Goal: Information Seeking & Learning: Learn about a topic

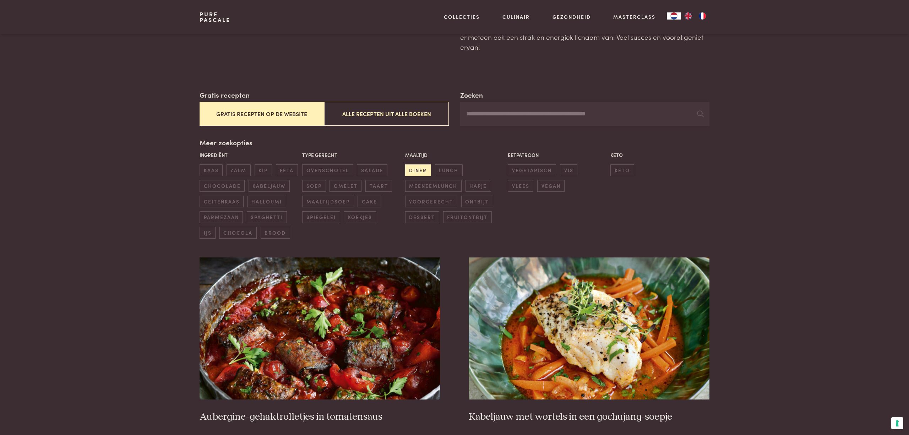
click at [420, 169] on span "diner" at bounding box center [418, 170] width 26 height 12
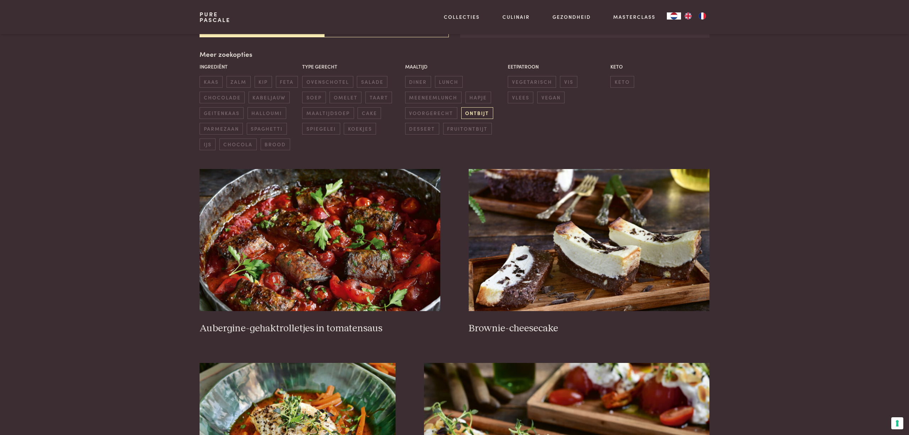
click at [483, 111] on span "ontbijt" at bounding box center [477, 113] width 32 height 12
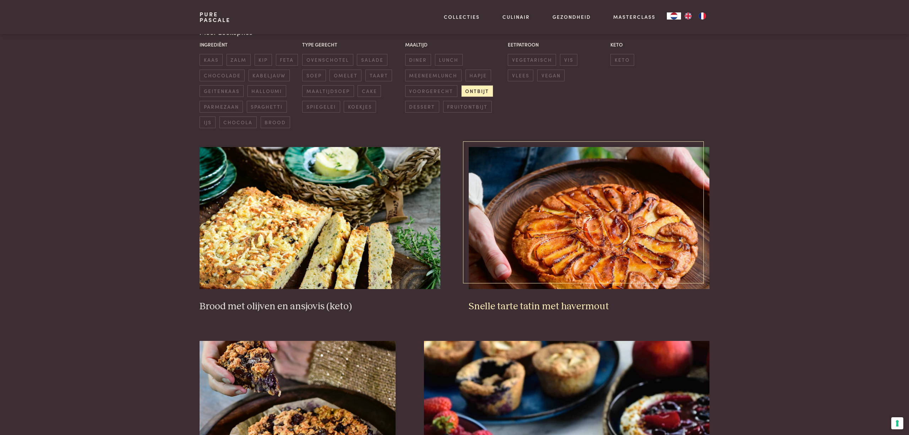
scroll to position [186, 0]
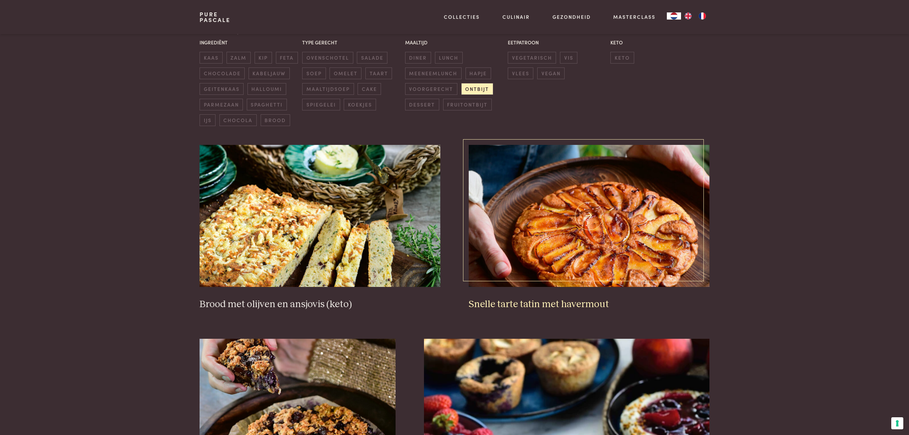
click at [660, 238] on img at bounding box center [589, 216] width 241 height 142
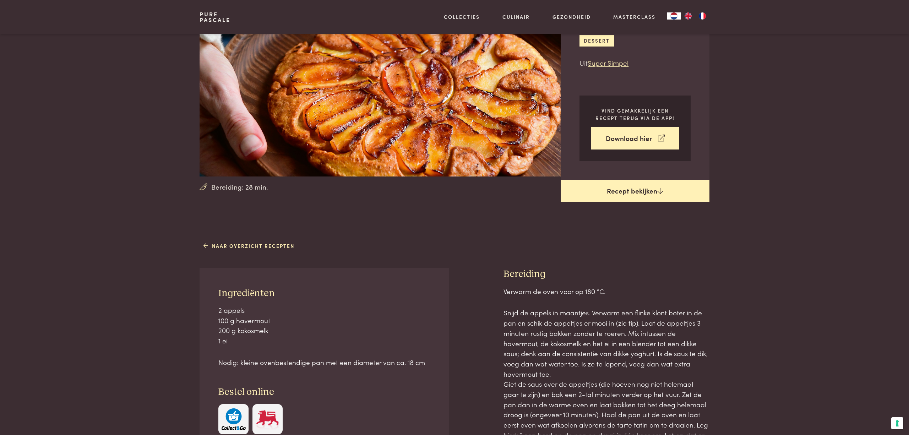
scroll to position [99, 0]
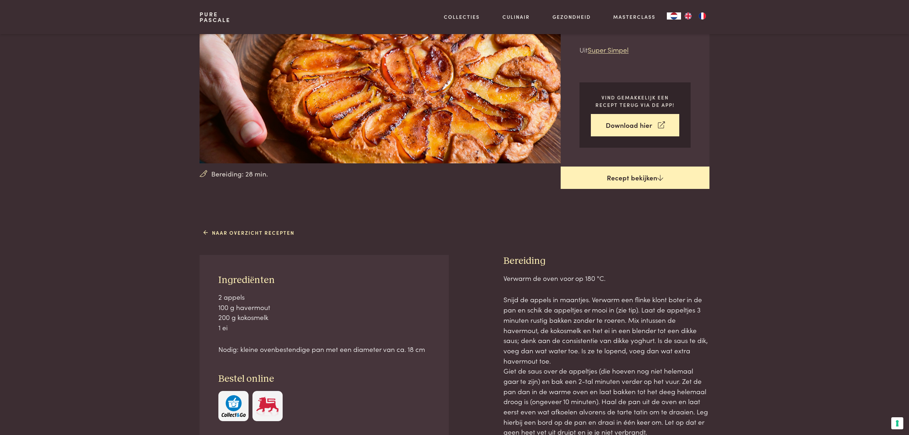
click at [640, 175] on link "Recept bekijken" at bounding box center [635, 178] width 149 height 23
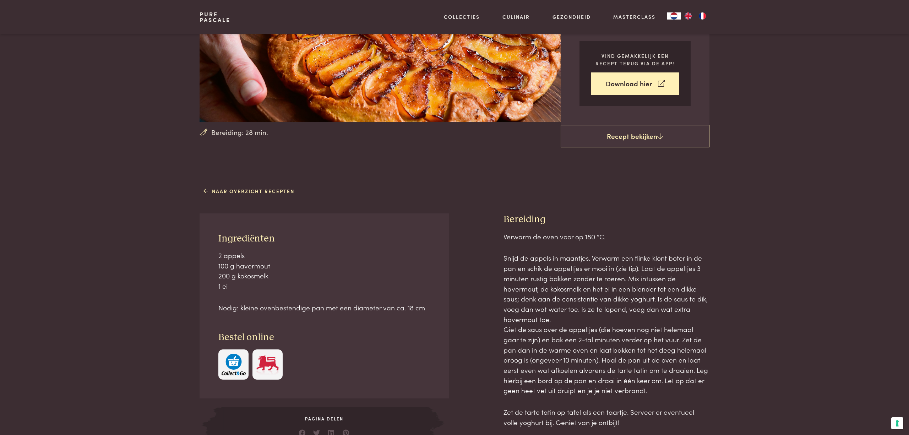
scroll to position [150, 0]
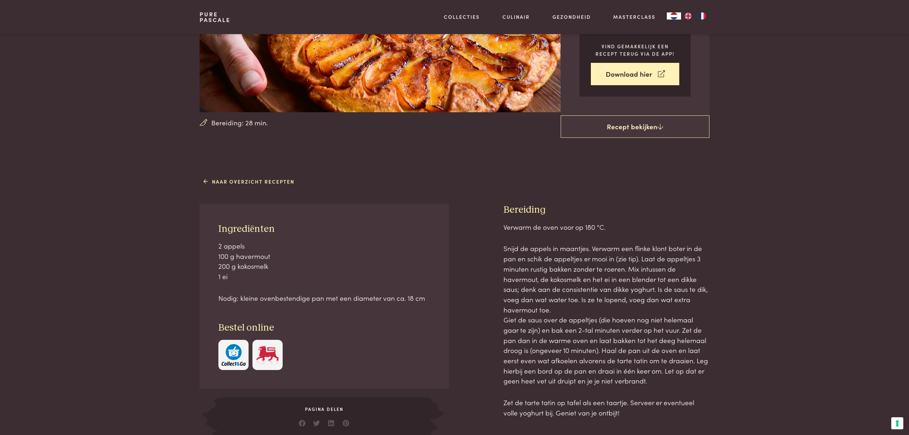
drag, startPoint x: 220, startPoint y: 228, endPoint x: 427, endPoint y: 296, distance: 218.1
click at [427, 296] on div "Ingrediënten 2 appels 100 g havermout 200 g kokosmelk 1 ei Nodig: kleine ovenbe…" at bounding box center [324, 296] width 249 height 185
copy div "Ingrediënten 2 appels 100 g havermout 200 g kokosmelk 1 ei Nodig: kleine ovenbe…"
drag, startPoint x: 506, startPoint y: 207, endPoint x: 606, endPoint y: 405, distance: 221.7
click at [606, 405] on div "Bereiding Verwarm de oven voor op 180 °C. Snijd de appels in maantjes. Verwarm …" at bounding box center [606, 320] width 206 height 233
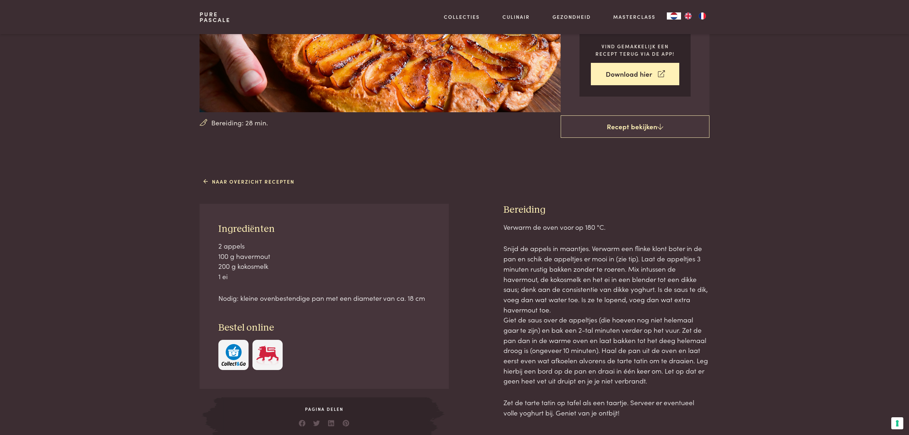
copy div "Bereiding Verwarm de oven voor op 180 °C. Snijd de appels in maantjes. Verwarm …"
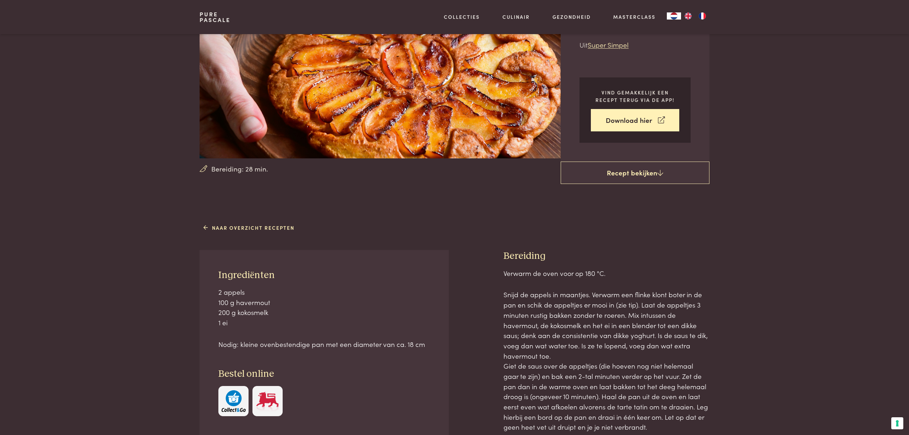
scroll to position [49, 0]
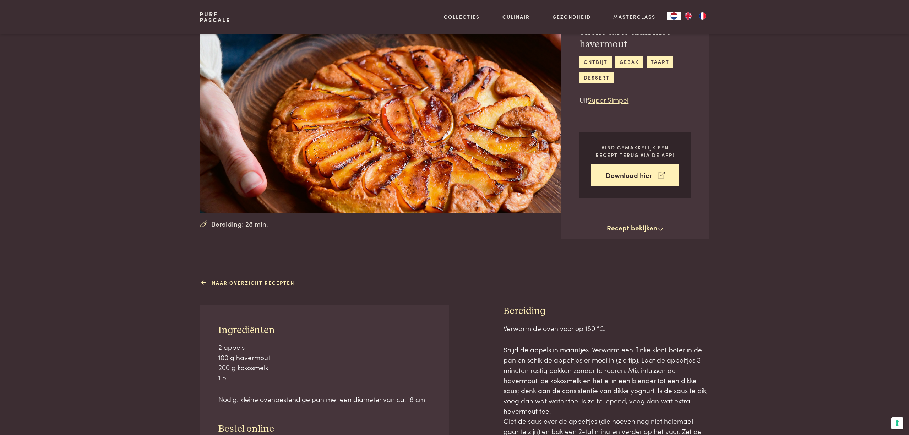
click at [258, 279] on link "Naar overzicht recepten" at bounding box center [248, 282] width 91 height 7
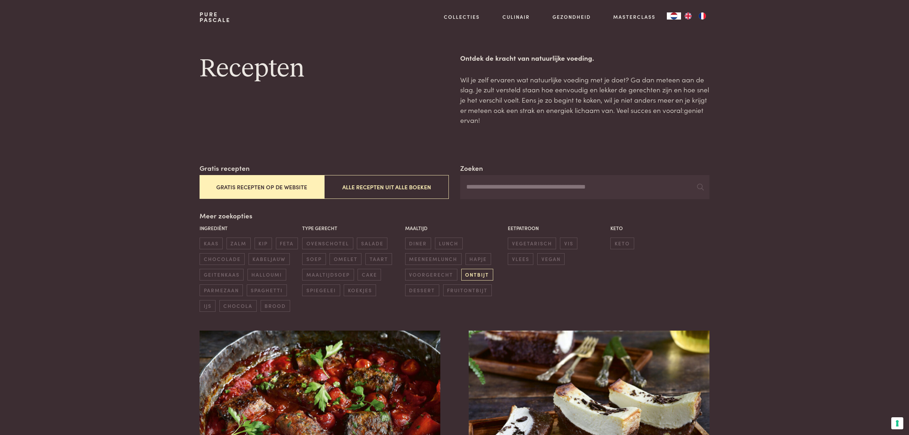
click at [472, 273] on span "ontbijt" at bounding box center [477, 275] width 32 height 12
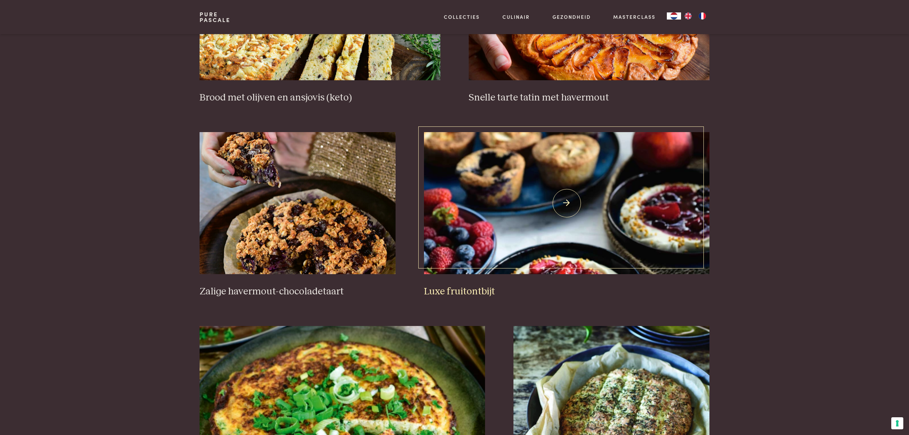
scroll to position [399, 0]
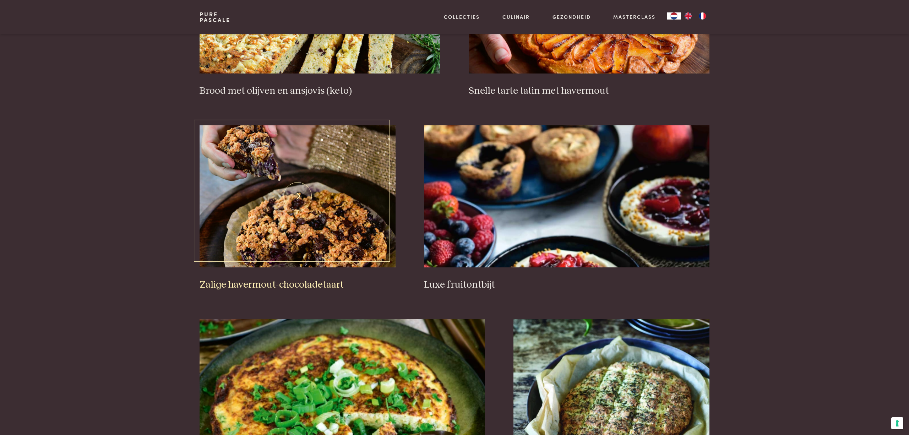
click at [310, 220] on img at bounding box center [298, 196] width 196 height 142
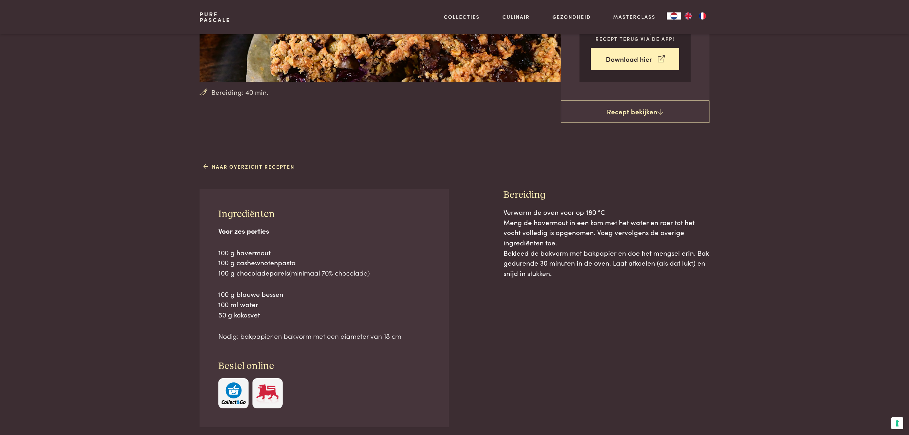
scroll to position [188, 0]
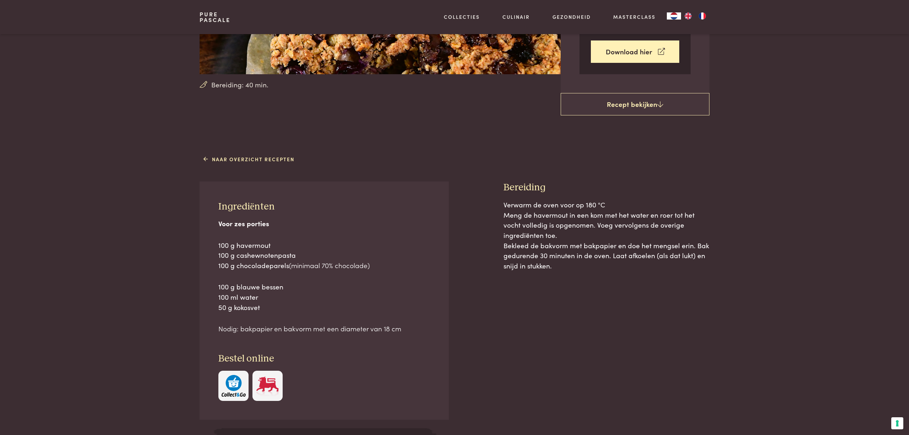
drag, startPoint x: 219, startPoint y: 204, endPoint x: 404, endPoint y: 327, distance: 222.1
click at [404, 327] on div "Ingrediënten Voor zes porties 100 g havermout 100 g cashewnotenpasta 100 g choc…" at bounding box center [324, 300] width 249 height 238
copy div "Ingrediënten Voor zes porties 100 g havermout 100 g cashewnotenpasta 100 g choc…"
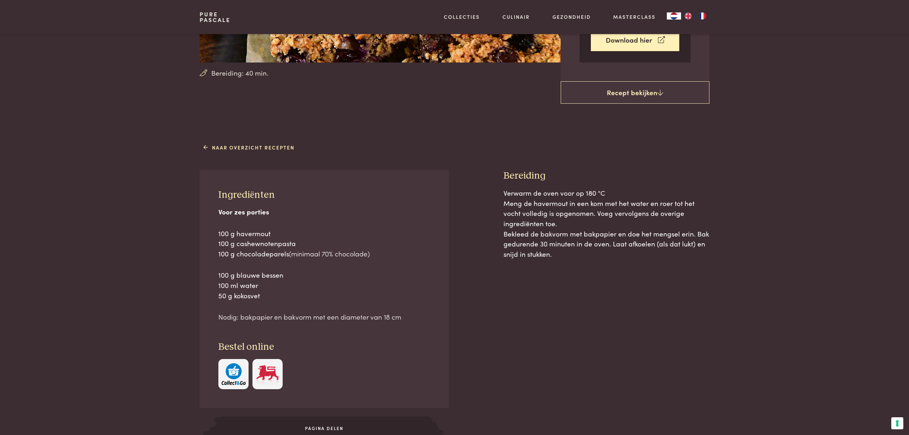
scroll to position [200, 0]
drag, startPoint x: 506, startPoint y: 173, endPoint x: 707, endPoint y: 248, distance: 214.9
click at [707, 248] on div "Bereiding Verwarm de oven voor op 180 °C Meng de havermout in een kom met het w…" at bounding box center [606, 312] width 206 height 286
copy div "Bereiding Verwarm de oven voor op 180 °C Meng de havermout in een kom met het w…"
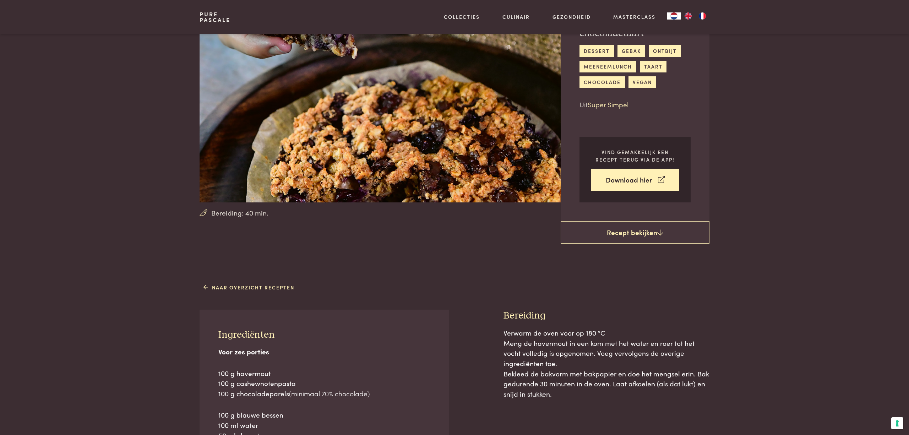
scroll to position [67, 0]
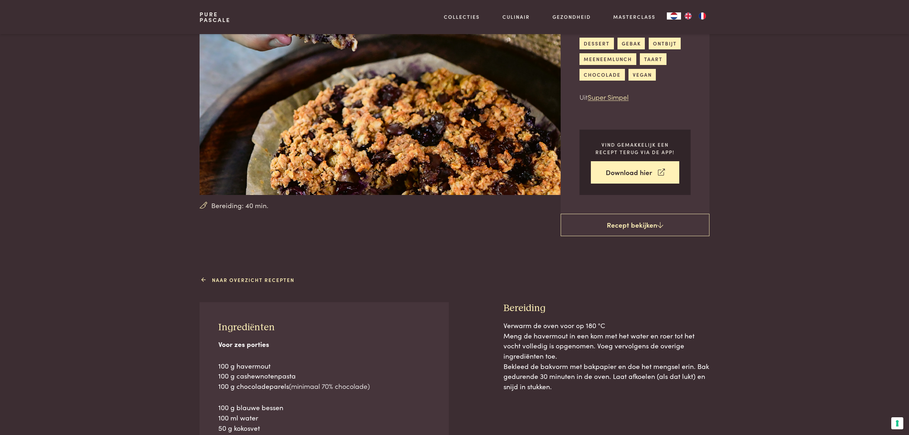
click at [236, 278] on link "Naar overzicht recepten" at bounding box center [248, 279] width 91 height 7
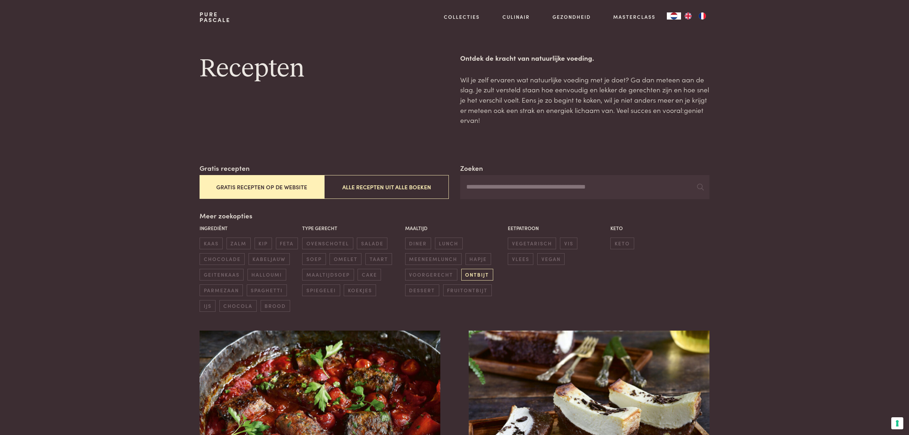
click at [477, 271] on span "ontbijt" at bounding box center [477, 275] width 32 height 12
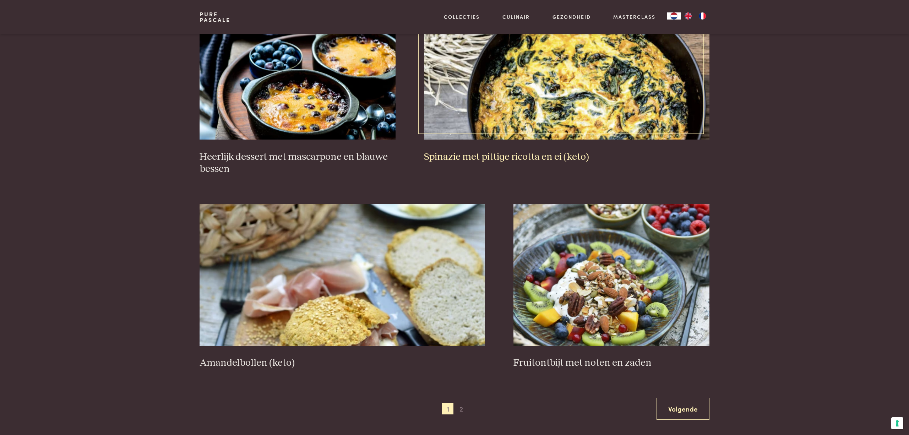
scroll to position [1122, 0]
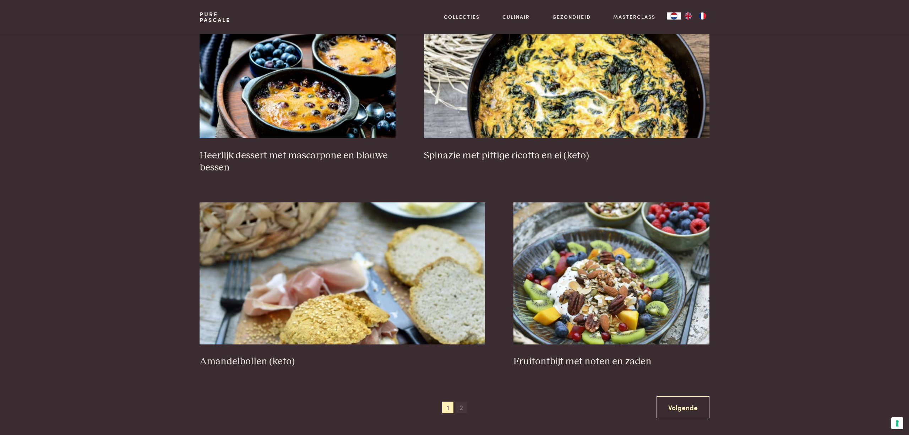
click at [460, 404] on span "2" at bounding box center [461, 407] width 11 height 11
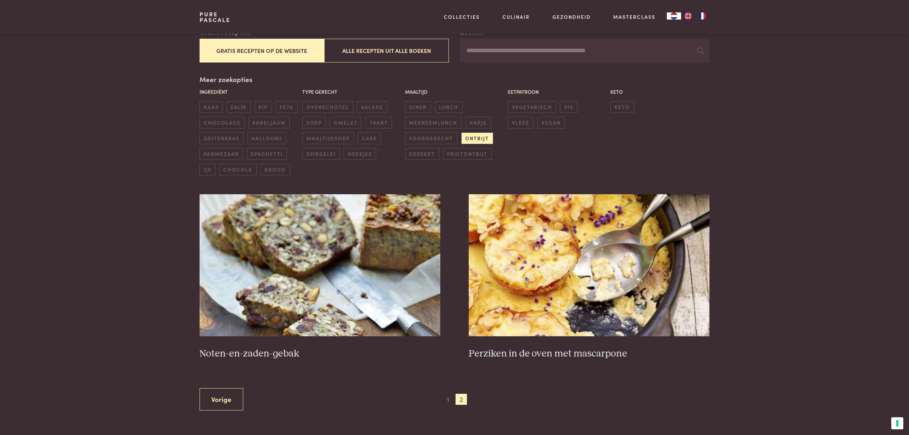
scroll to position [135, 0]
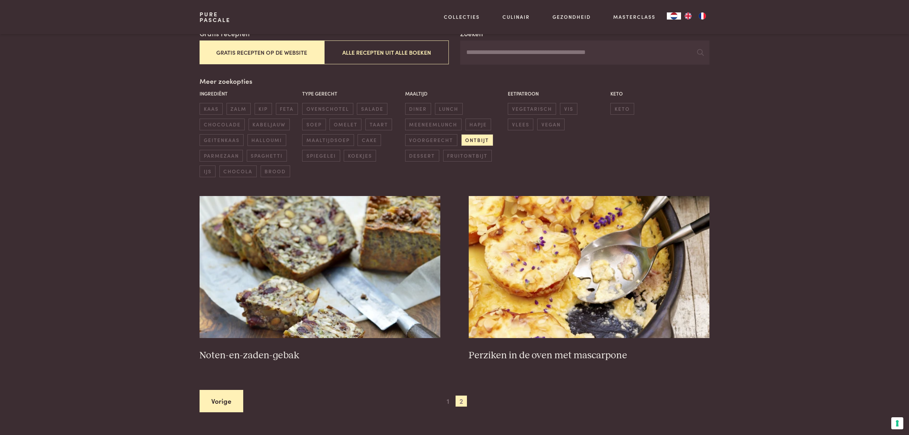
click at [232, 392] on link "Vorige" at bounding box center [222, 401] width 44 height 22
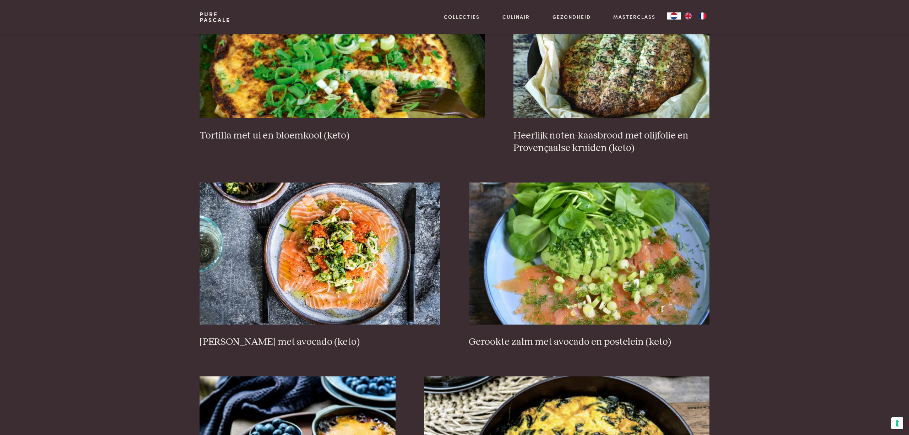
scroll to position [745, 0]
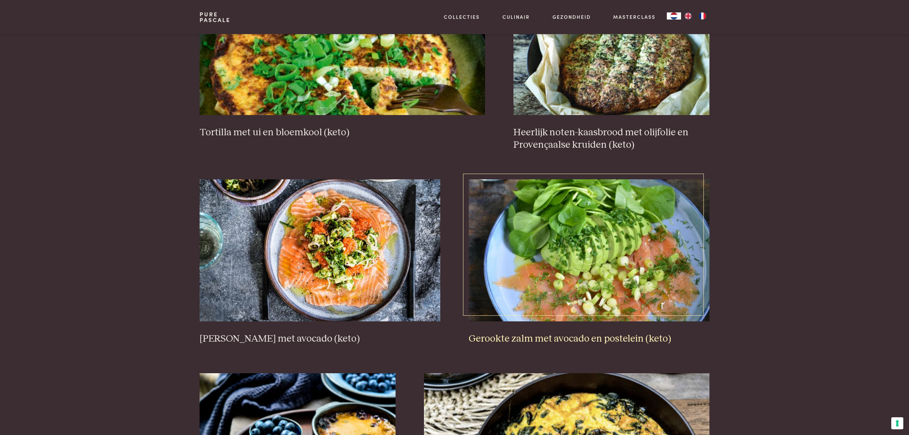
click at [618, 274] on img at bounding box center [589, 250] width 241 height 142
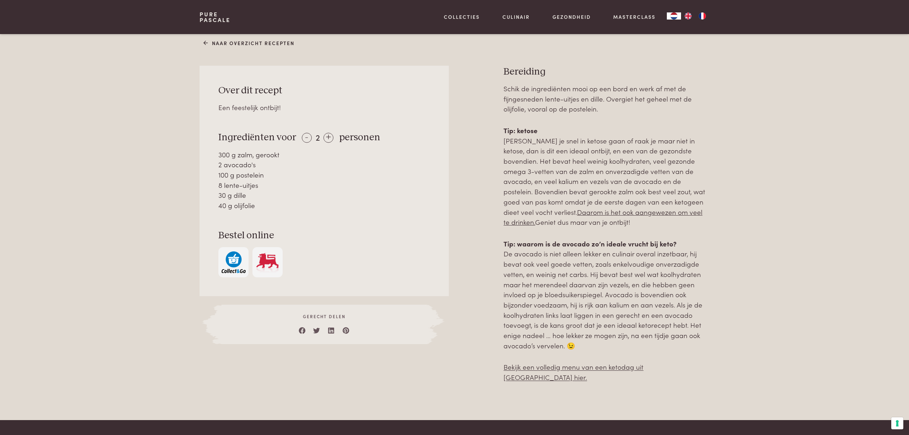
scroll to position [311, 0]
click at [637, 361] on link "Bekijk een volledig menu van een ketodag uit [GEOGRAPHIC_DATA] hier." at bounding box center [573, 371] width 140 height 20
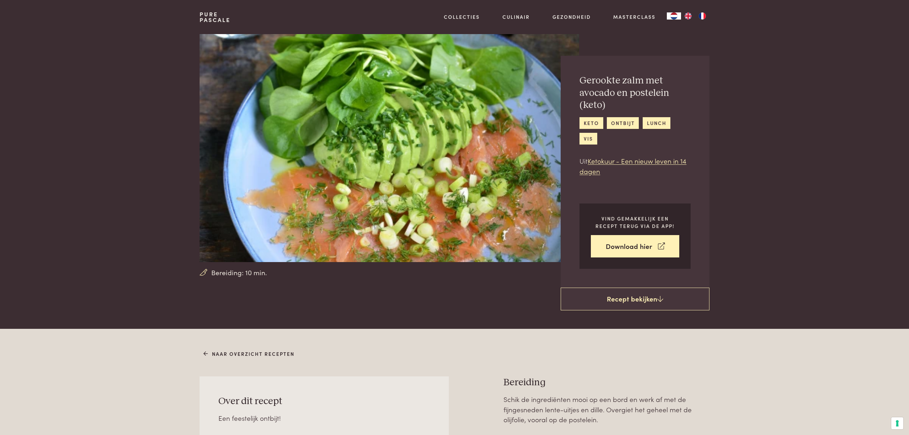
scroll to position [0, 0]
click at [269, 350] on link "Naar overzicht recepten" at bounding box center [248, 353] width 91 height 7
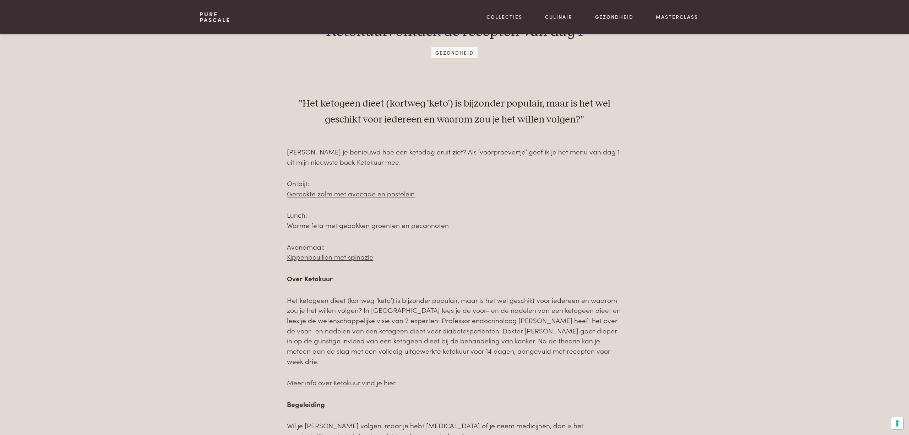
scroll to position [306, 0]
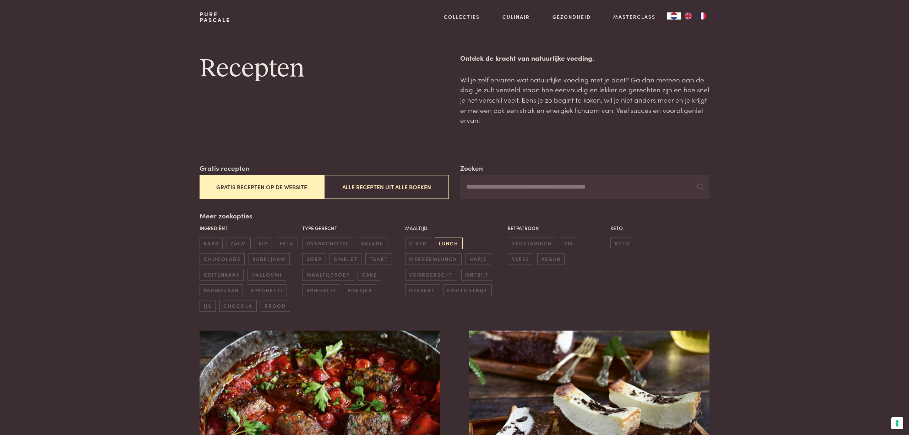
click at [450, 240] on span "lunch" at bounding box center [449, 244] width 28 height 12
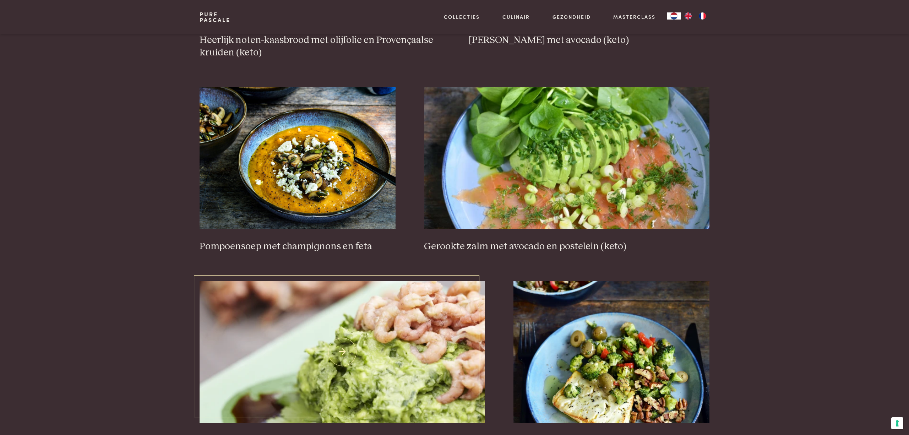
scroll to position [991, 0]
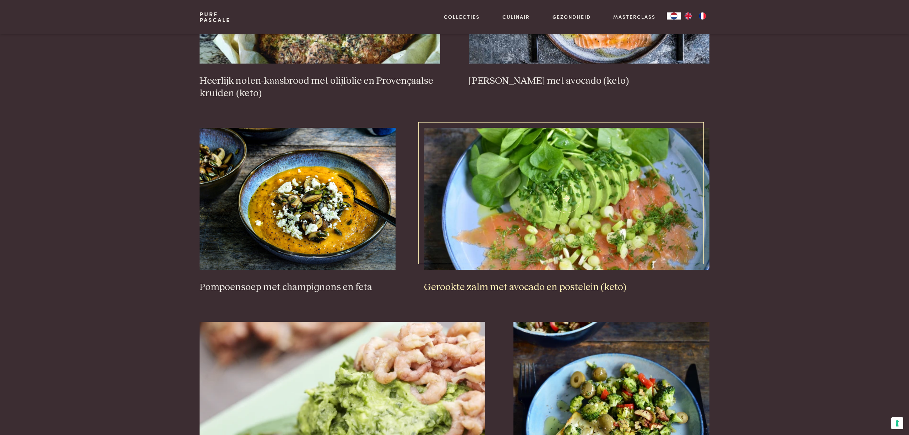
click at [514, 201] on img at bounding box center [567, 199] width 286 height 142
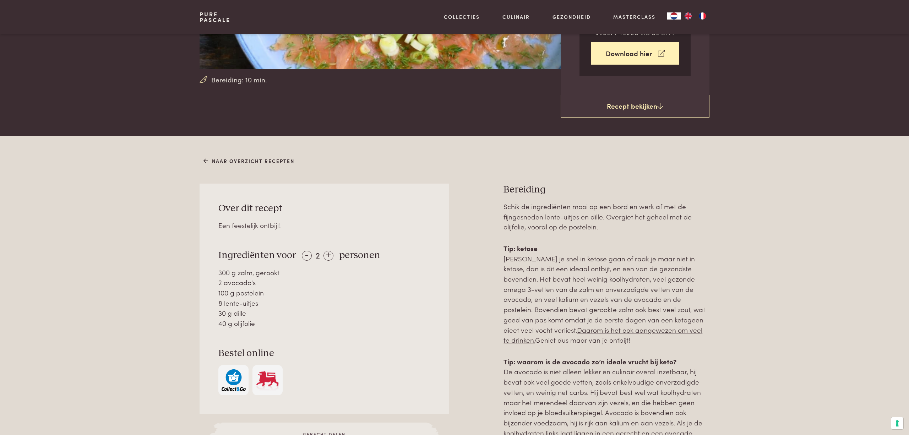
scroll to position [194, 0]
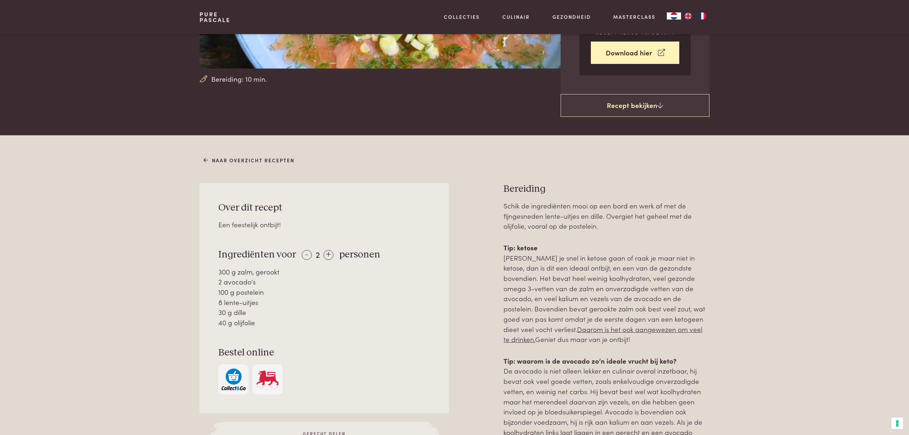
drag, startPoint x: 220, startPoint y: 269, endPoint x: 263, endPoint y: 315, distance: 63.5
click at [263, 315] on div "300 g zalm, gerookt 2 avocado's 100 g postelein 8 lente-uitjes 30 g dille 40 g …" at bounding box center [324, 297] width 212 height 61
copy div "300 g zalm, gerookt 2 avocado's 100 g postelein 8 lente-uitjes 30 g dille 40 g …"
drag, startPoint x: 504, startPoint y: 185, endPoint x: 656, endPoint y: 234, distance: 159.2
click at [656, 234] on div "Bereiding Schik de ingrediënten mooi op een bord en werk af met de fijngesneden…" at bounding box center [606, 341] width 206 height 317
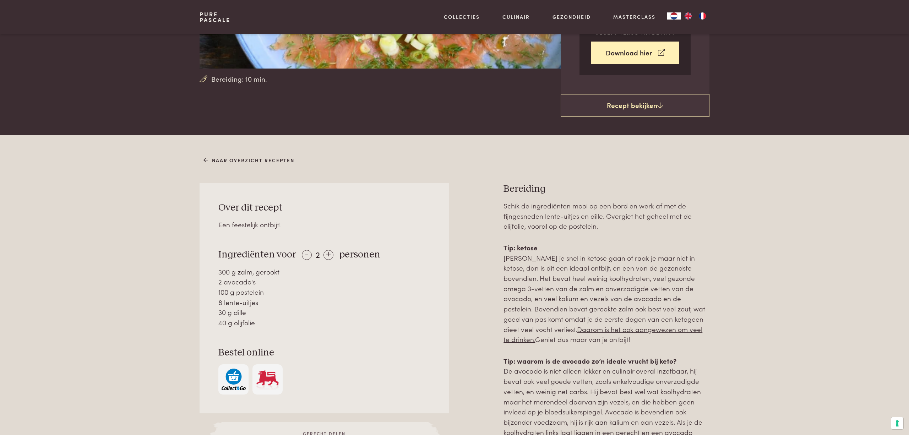
copy div "Bereiding Schik de ingrediënten mooi op een bord en werk af met de fijngesneden…"
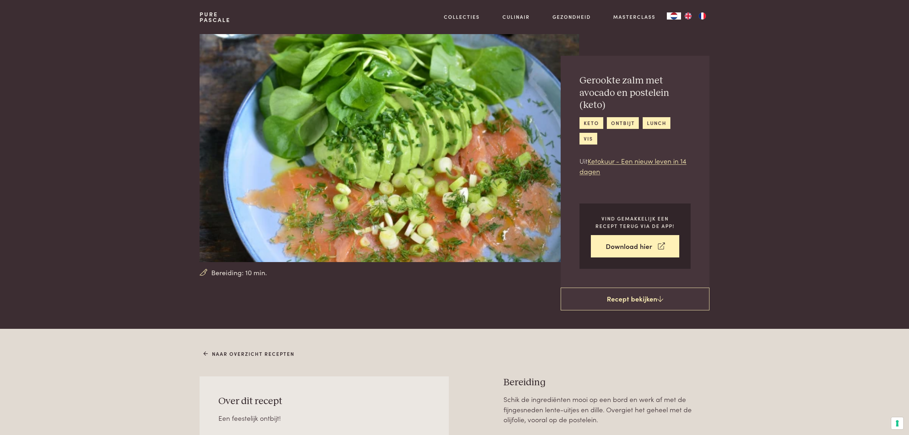
scroll to position [0, 0]
click at [255, 351] on link "Naar overzicht recepten" at bounding box center [248, 353] width 91 height 7
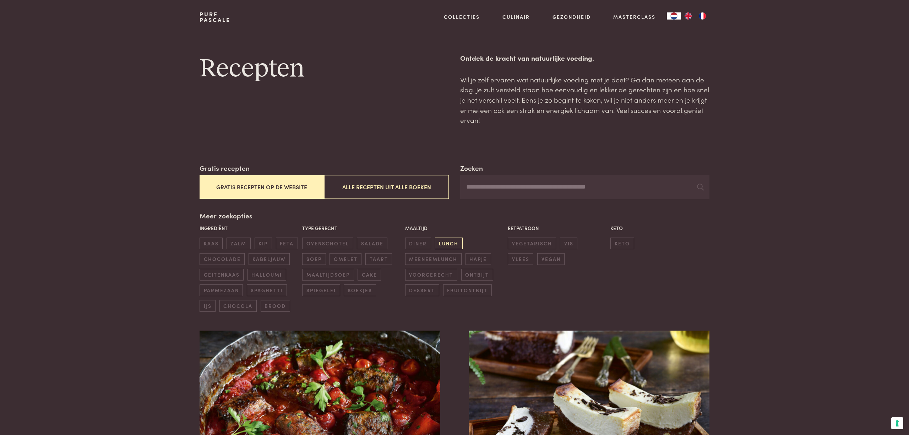
click at [453, 242] on span "lunch" at bounding box center [449, 244] width 28 height 12
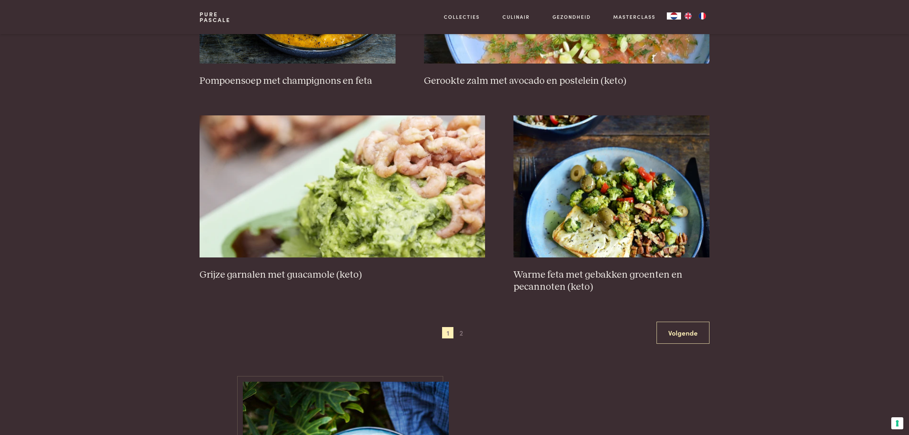
scroll to position [1198, 0]
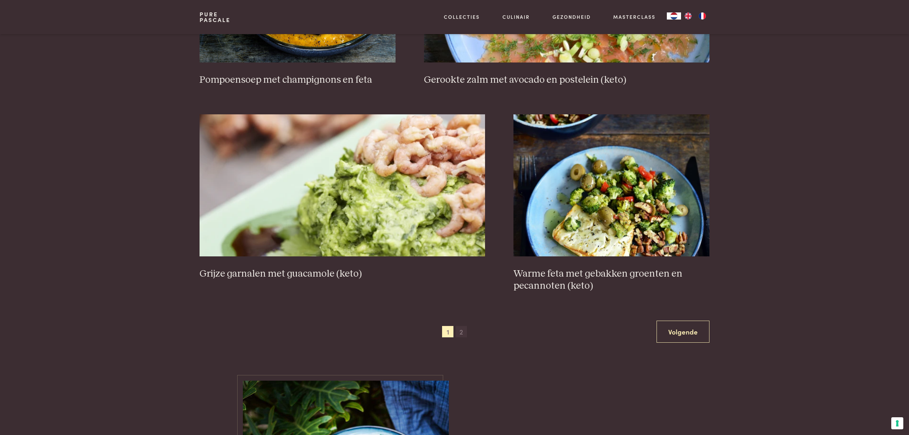
click at [461, 327] on span "2" at bounding box center [461, 331] width 11 height 11
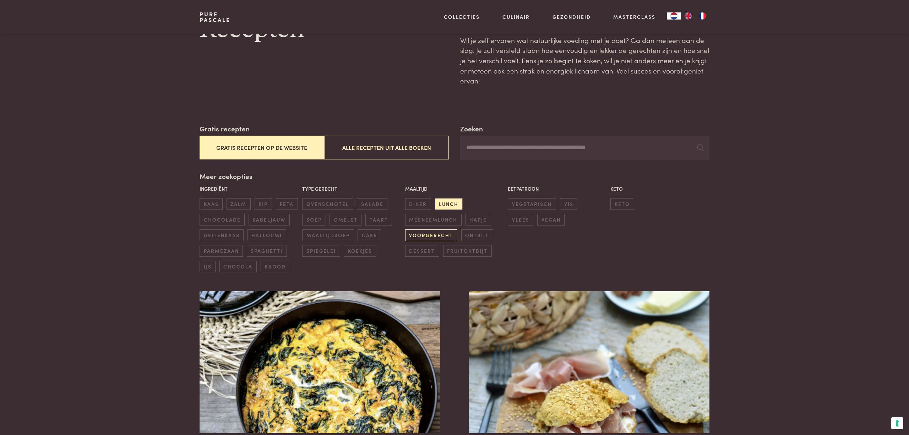
scroll to position [38, 0]
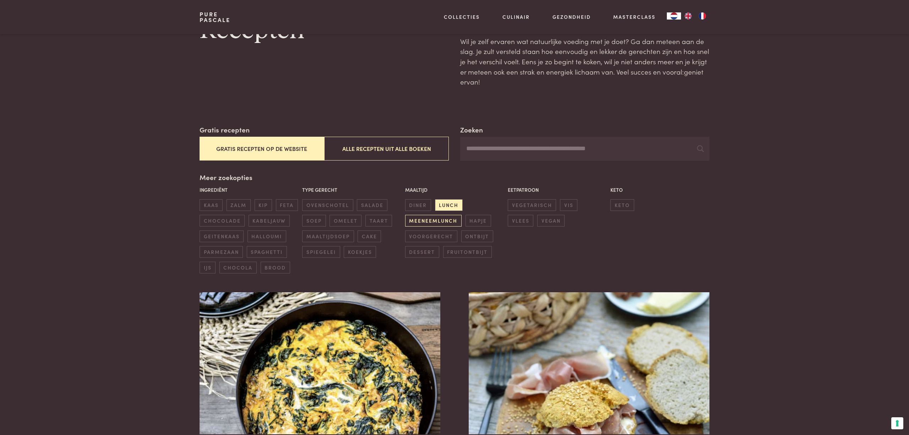
click at [422, 221] on span "meeneemlunch" at bounding box center [433, 221] width 56 height 12
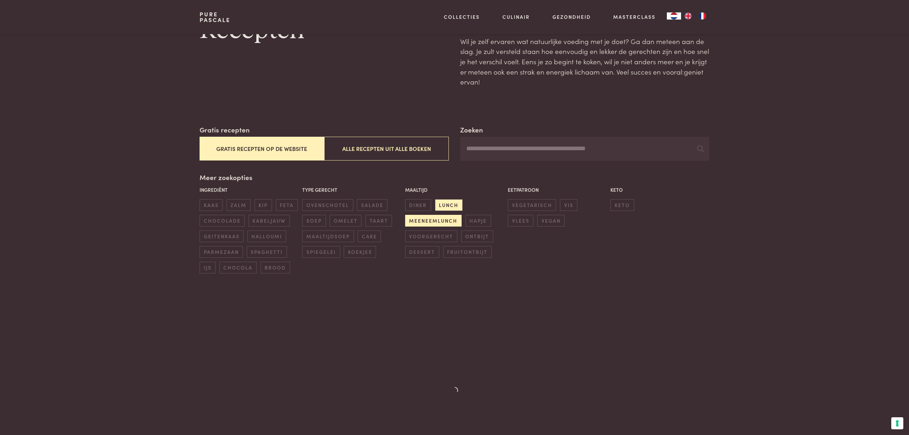
scroll to position [39, 0]
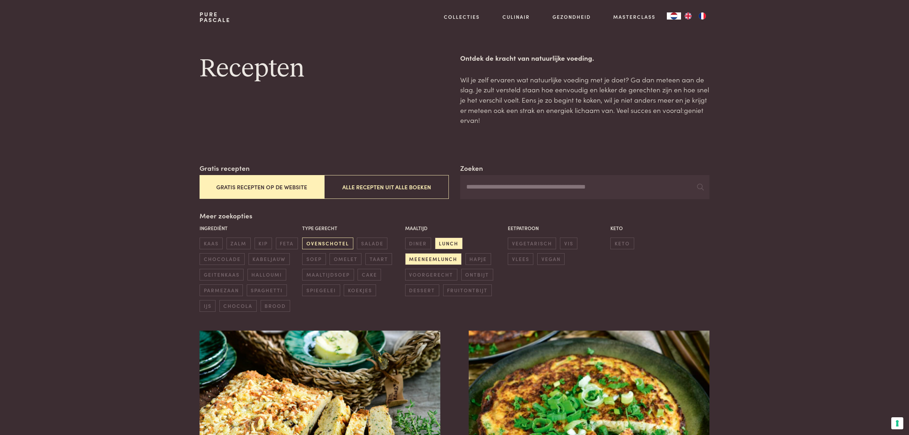
click at [337, 243] on span "ovenschotel" at bounding box center [327, 244] width 51 height 12
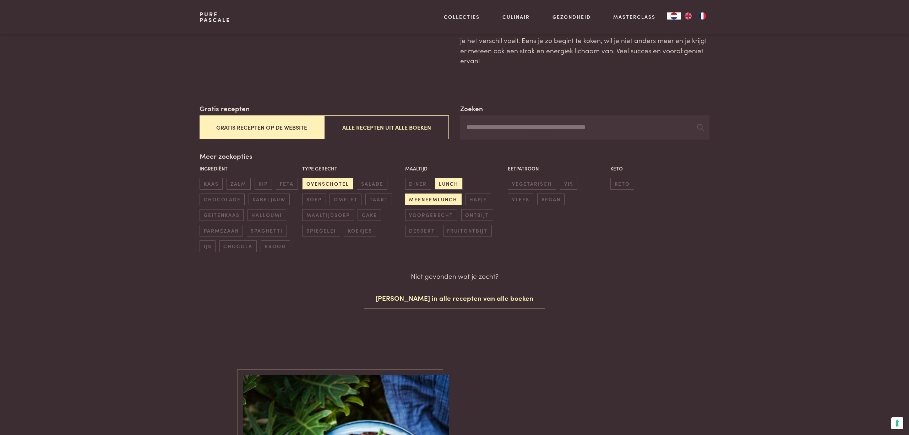
click at [450, 197] on span "meeneemlunch" at bounding box center [433, 200] width 56 height 12
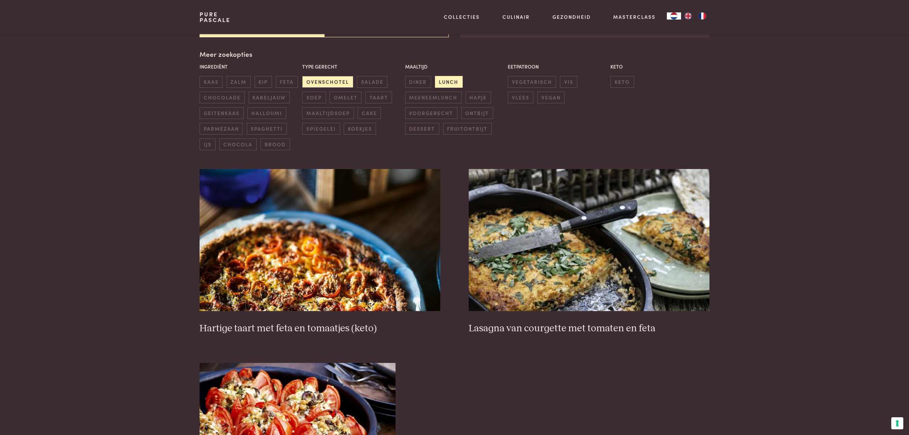
click at [450, 76] on span "lunch" at bounding box center [449, 82] width 28 height 12
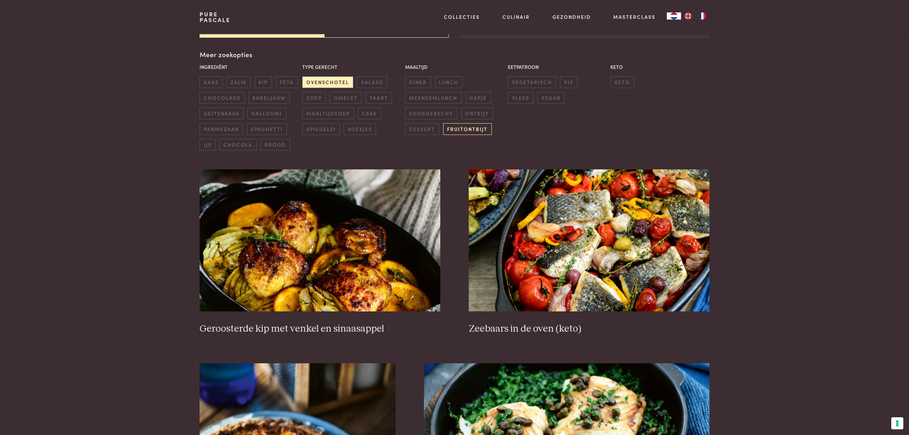
scroll to position [162, 0]
click at [416, 79] on span "diner" at bounding box center [418, 82] width 26 height 12
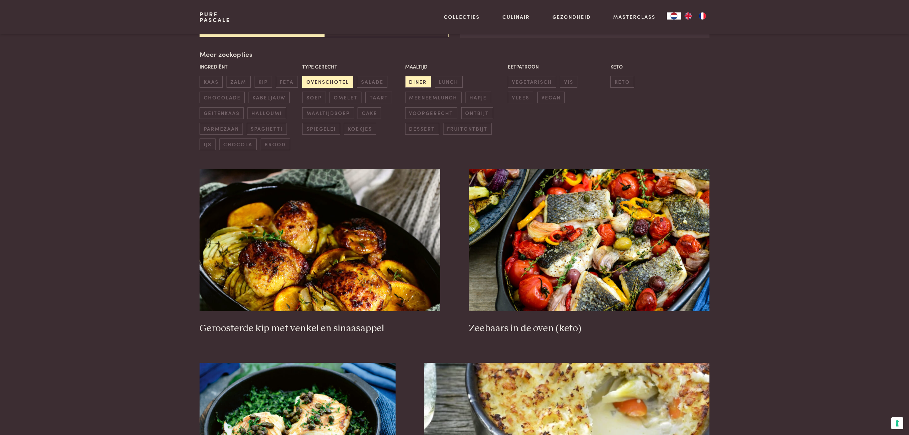
click at [335, 83] on span "ovenschotel" at bounding box center [327, 82] width 51 height 12
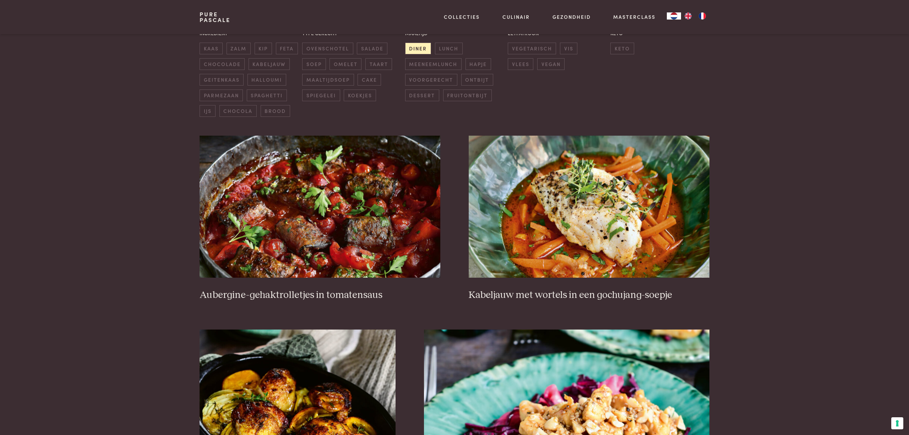
scroll to position [196, 0]
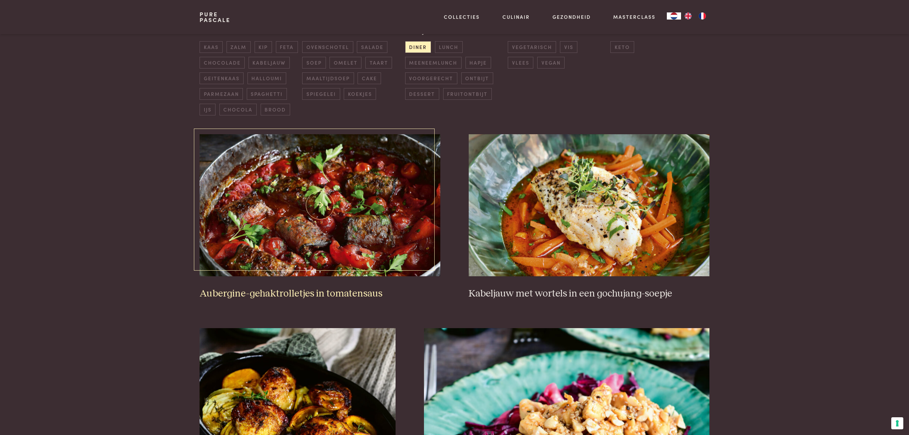
click at [311, 201] on img at bounding box center [320, 205] width 241 height 142
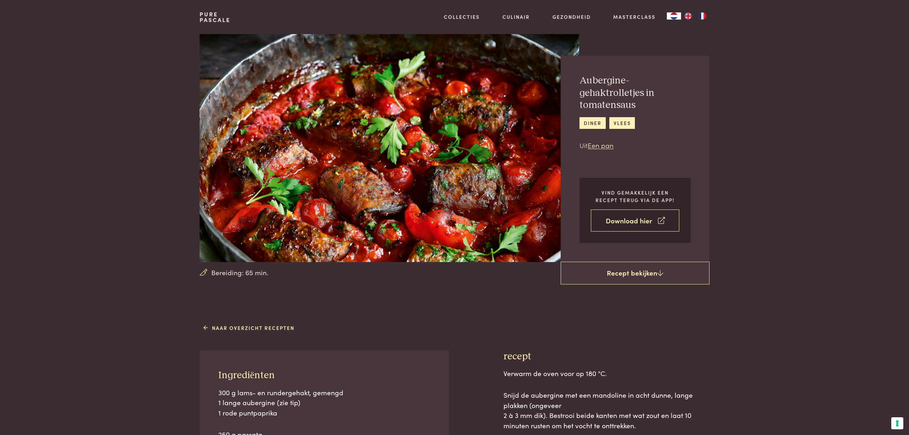
click at [627, 224] on link "Download hier" at bounding box center [635, 220] width 88 height 22
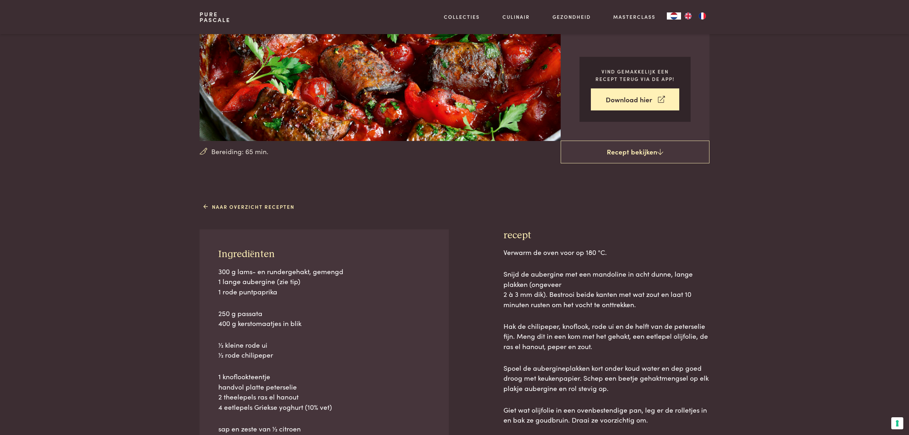
scroll to position [125, 0]
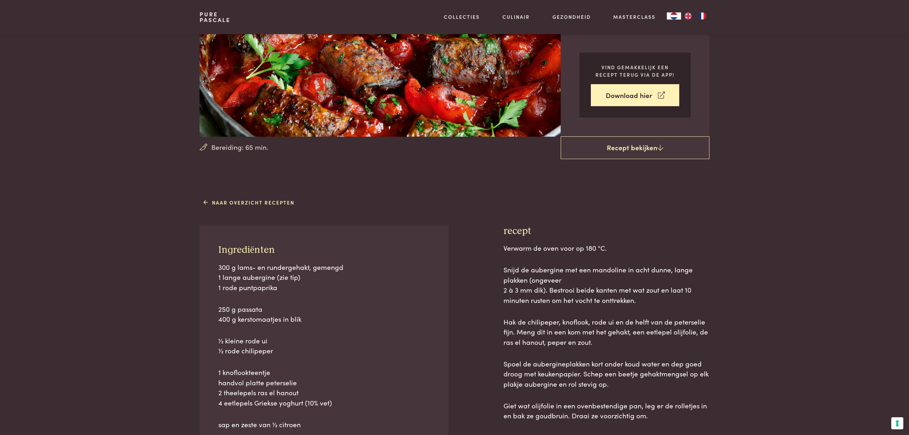
drag, startPoint x: 219, startPoint y: 265, endPoint x: 328, endPoint y: 426, distance: 194.4
click at [328, 426] on div "Ingrediënten 300 g lams- en rundergehakt, gemengd 1 lange aubergine (zie tip) 1…" at bounding box center [324, 381] width 249 height 312
copy div "Ingrediënten 300 g lams- en rundergehakt, gemengd 1 lange aubergine (zie tip) 1…"
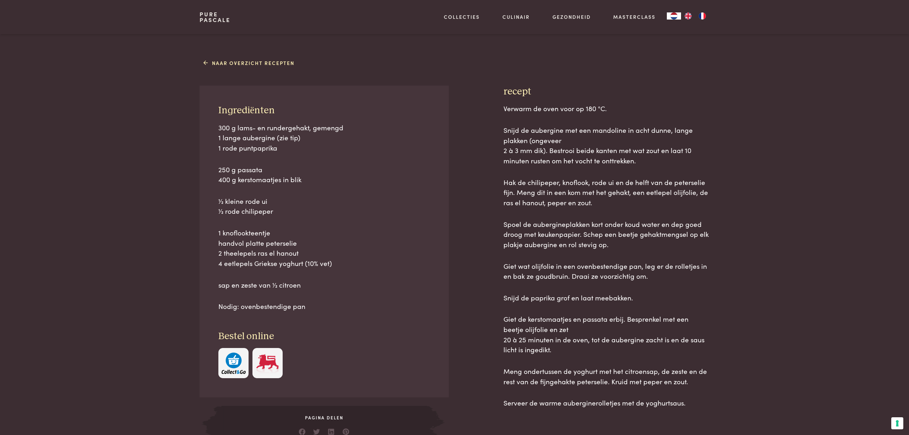
scroll to position [267, 0]
drag, startPoint x: 504, startPoint y: 230, endPoint x: 673, endPoint y: 407, distance: 243.6
click at [673, 407] on div "recept Verwarm de oven voor op 180 °C. Snijd de aubergine met een mandoline in …" at bounding box center [606, 262] width 206 height 359
copy div "recept Verwarm de oven voor op 180 °C. Snijd de aubergine met een mandoline in …"
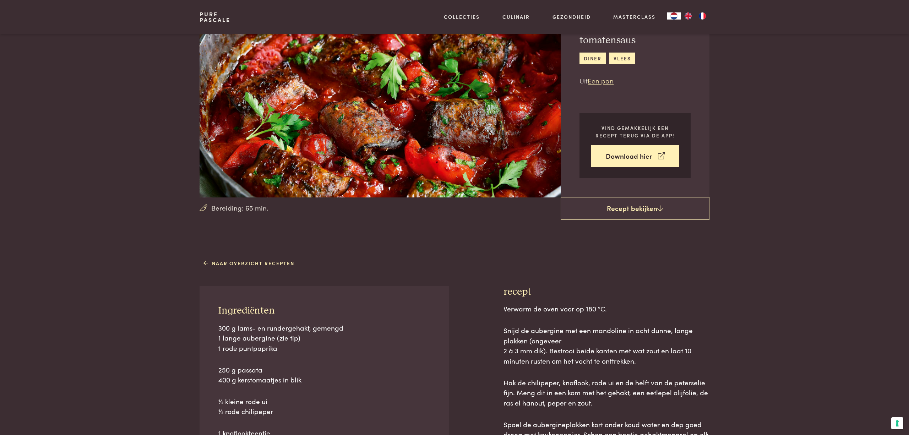
scroll to position [24, 0]
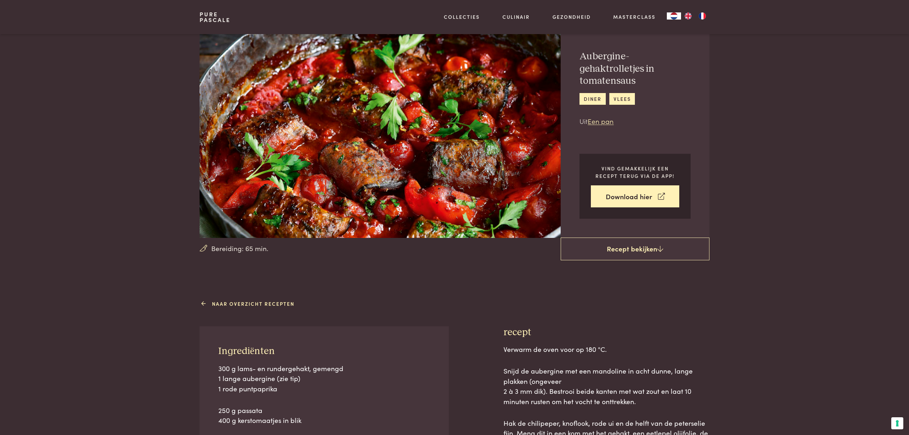
click at [245, 304] on link "Naar overzicht recepten" at bounding box center [248, 303] width 91 height 7
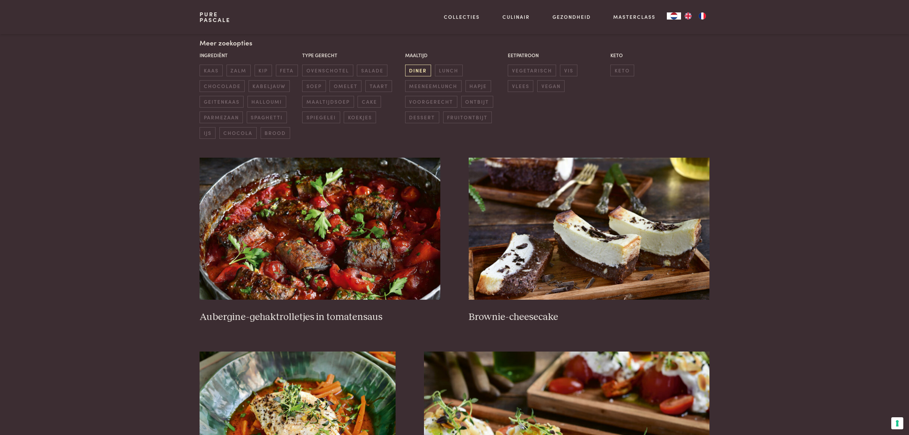
click at [408, 68] on span "diner" at bounding box center [418, 71] width 26 height 12
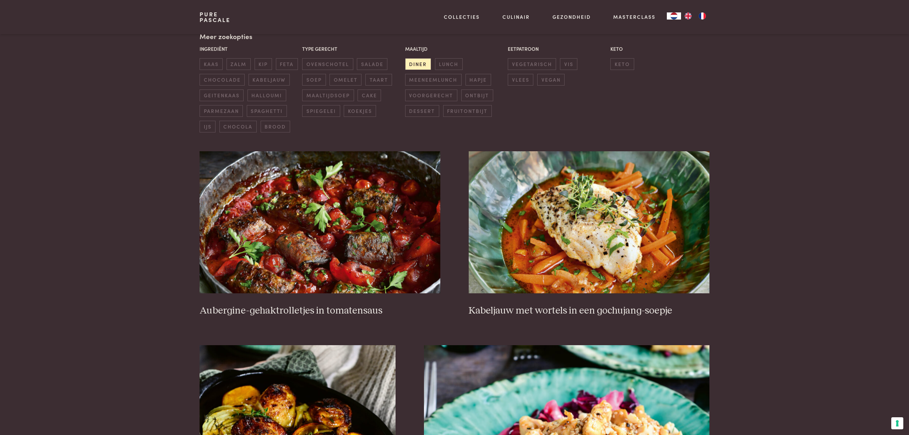
scroll to position [180, 0]
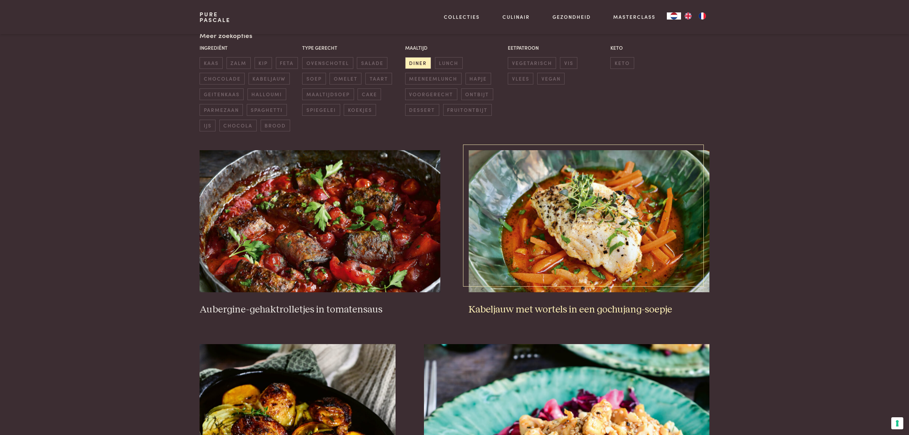
click at [583, 214] on img at bounding box center [589, 221] width 241 height 142
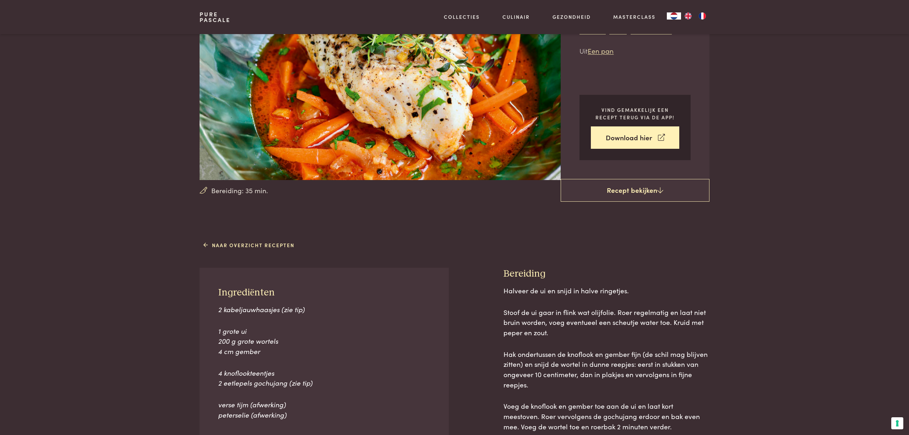
scroll to position [84, 0]
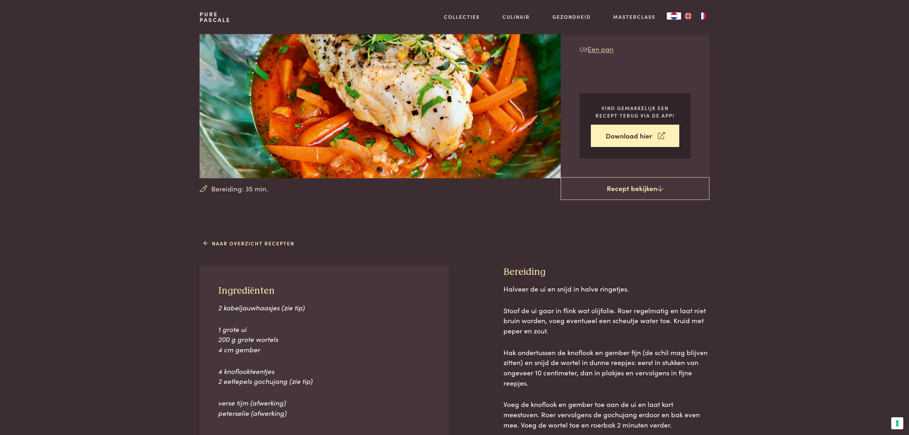
click at [258, 250] on div "Naar overzicht recepten Ingrediënten 2 kabeljauwhaasjes (zie tip) 1 grote ui 20…" at bounding box center [454, 394] width 533 height 315
click at [260, 247] on div "Naar overzicht recepten Ingrediënten 2 kabeljauwhaasjes (zie tip) 1 grote ui 20…" at bounding box center [454, 394] width 533 height 315
click at [249, 243] on link "Naar overzicht recepten" at bounding box center [248, 243] width 91 height 7
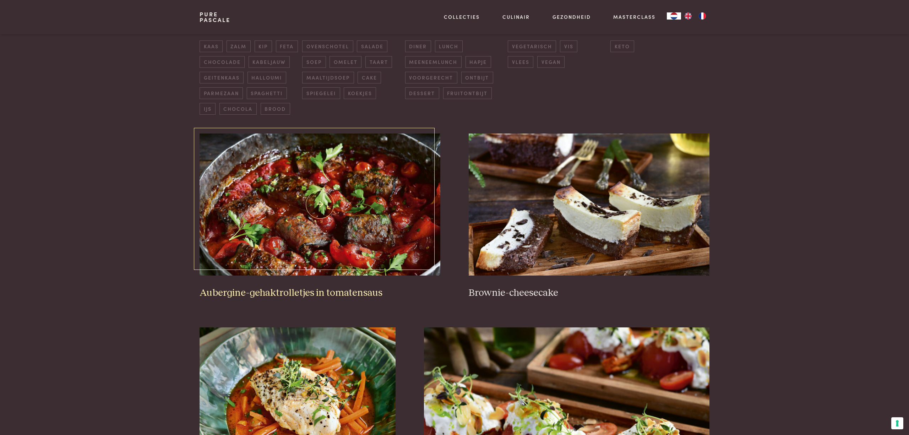
scroll to position [170, 0]
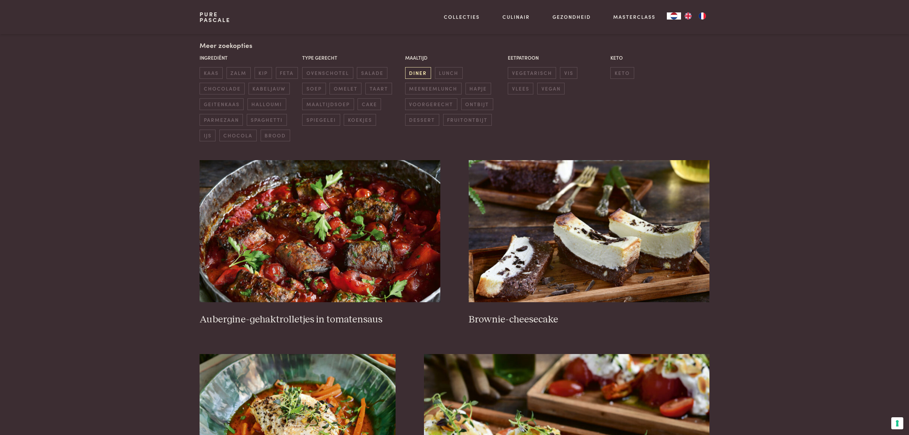
click at [420, 72] on span "diner" at bounding box center [418, 73] width 26 height 12
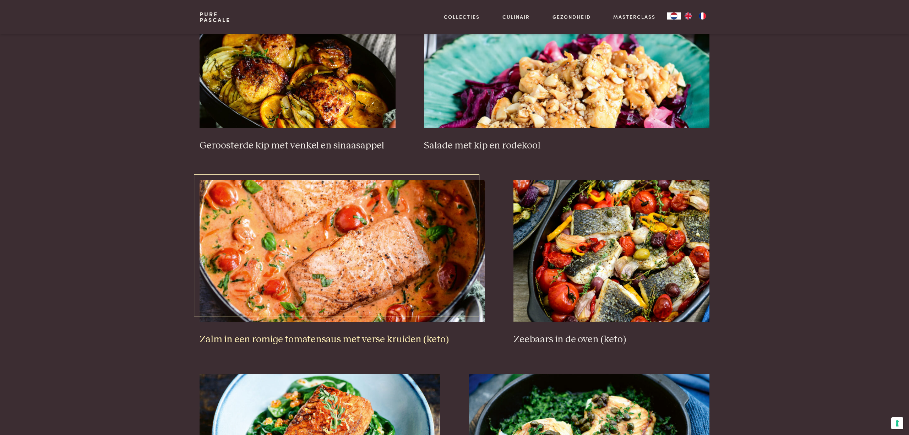
scroll to position [539, 0]
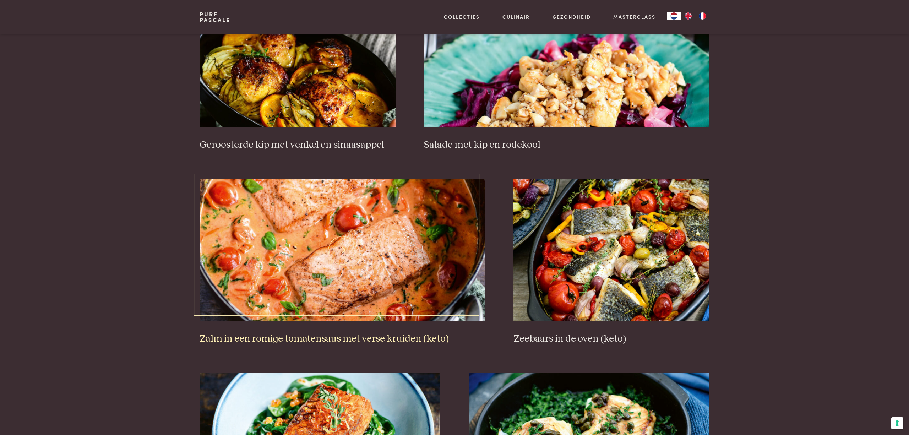
click at [393, 241] on img at bounding box center [343, 250] width 286 height 142
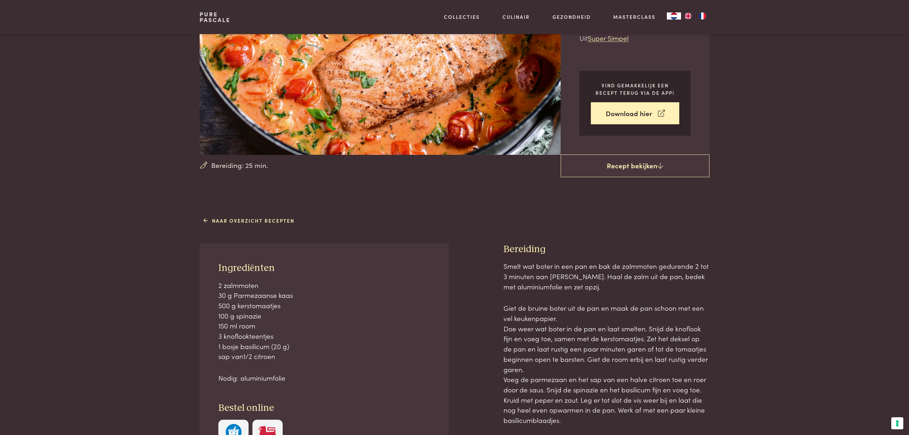
scroll to position [109, 0]
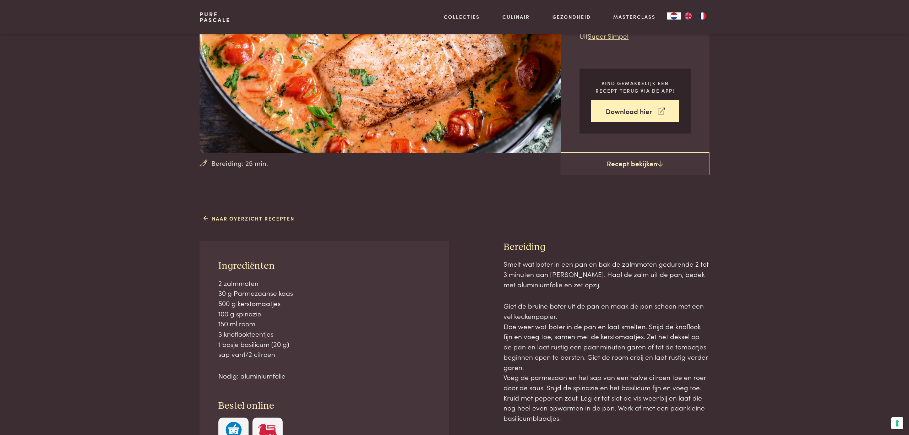
drag, startPoint x: 219, startPoint y: 263, endPoint x: 296, endPoint y: 373, distance: 134.1
click at [288, 372] on div "Ingrediënten 2 zalmmoten 30 g Parmezaanse kaas 500 g kerstomaatjes 100 g spinaz…" at bounding box center [324, 353] width 249 height 225
copy div "Ingrediënten 2 zalmmoten 30 g Parmezaanse kaas 500 g kerstomaatjes 100 g spinaz…"
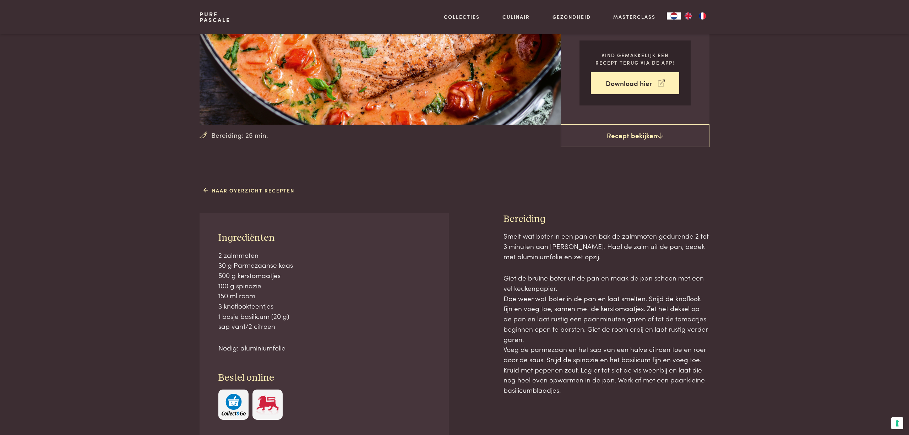
scroll to position [141, 0]
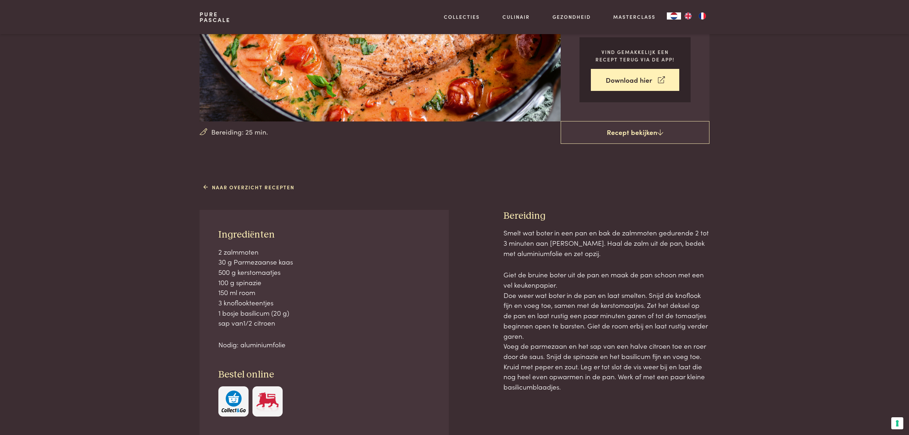
drag, startPoint x: 504, startPoint y: 214, endPoint x: 698, endPoint y: 385, distance: 257.9
click at [698, 384] on div "Bereiding Smelt wat boter in een pan en bak de zalmmoten gedurende 2 tot 3 minu…" at bounding box center [606, 346] width 206 height 273
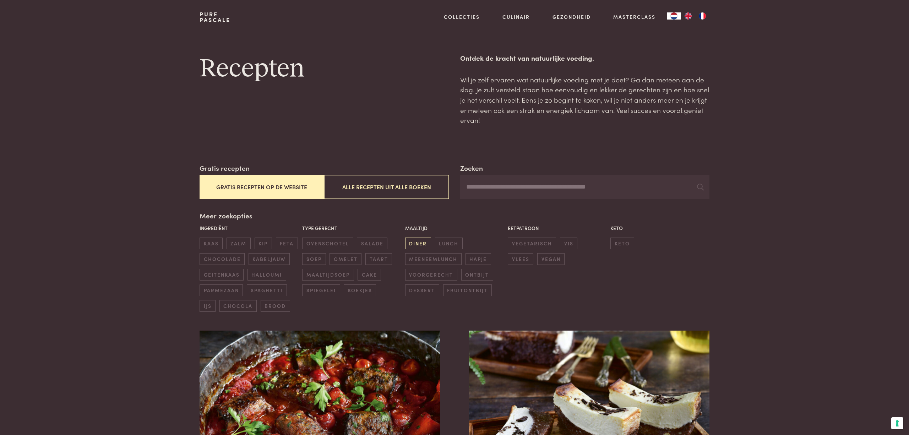
click at [419, 244] on span "diner" at bounding box center [418, 244] width 26 height 12
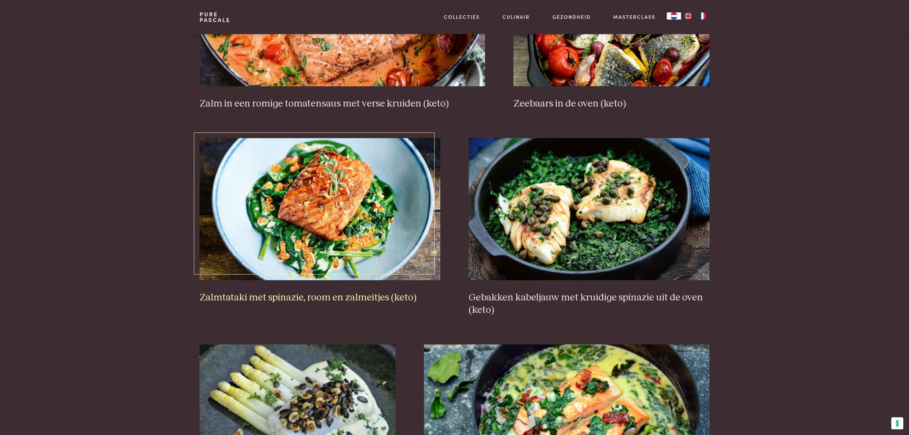
scroll to position [781, 0]
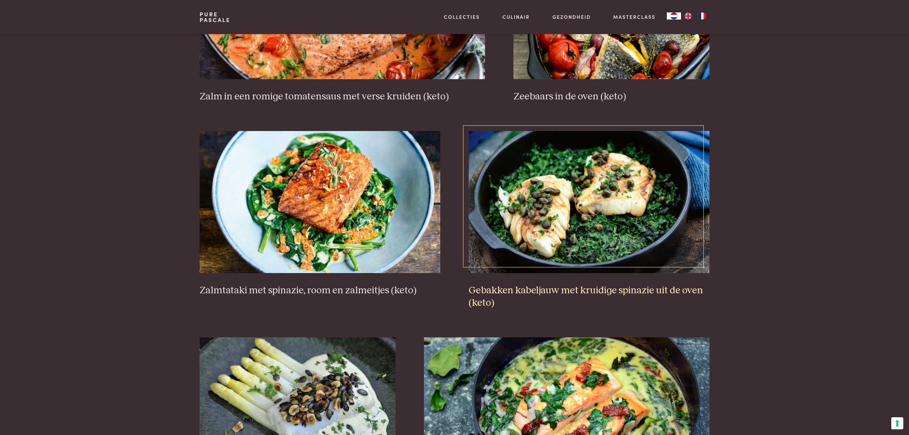
click at [583, 221] on img at bounding box center [589, 202] width 241 height 142
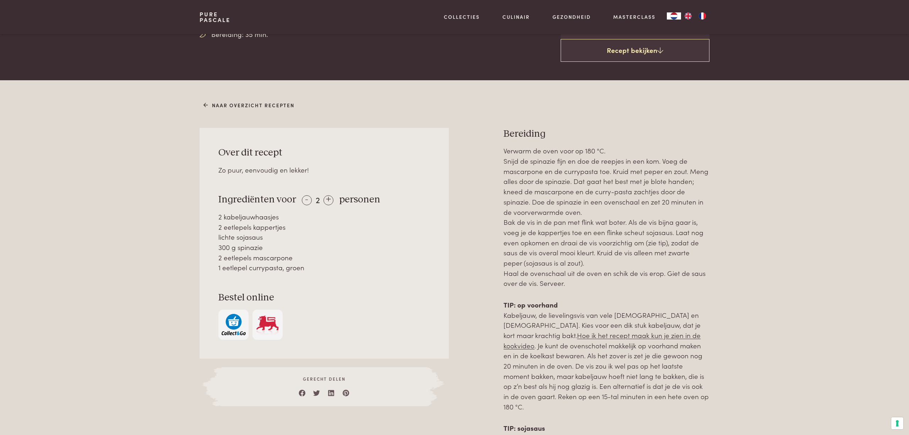
scroll to position [273, 0]
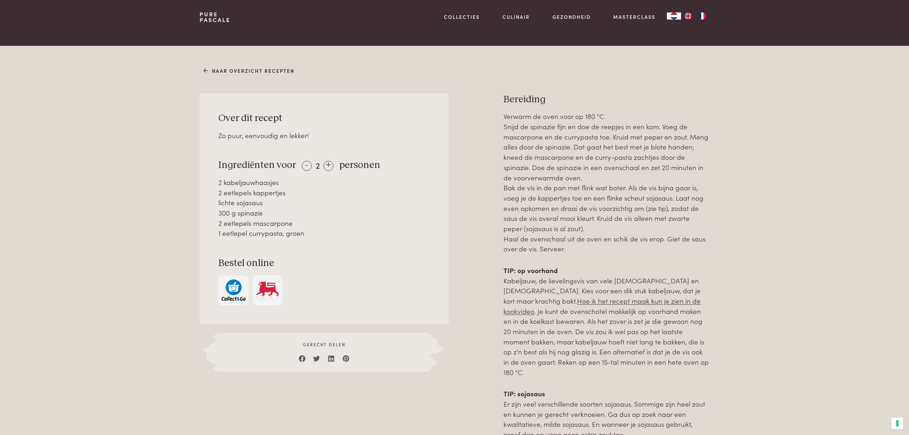
drag, startPoint x: 220, startPoint y: 162, endPoint x: 303, endPoint y: 232, distance: 108.2
click at [303, 232] on div "Over dit recept Zo puur, eenvoudig en lekker! Ingrediënten voor - 2 + personen …" at bounding box center [324, 208] width 249 height 231
copy div "Ingrediënten voor - 2 + personen 2 kabeljauwhaasjes 2 eetlepels kappertjes lich…"
drag, startPoint x: 503, startPoint y: 93, endPoint x: 724, endPoint y: 266, distance: 279.8
click at [724, 266] on div "Naar overzicht recepten Over dit recept Zo puur, eenvoudig en lekker! Ingrediën…" at bounding box center [454, 288] width 909 height 484
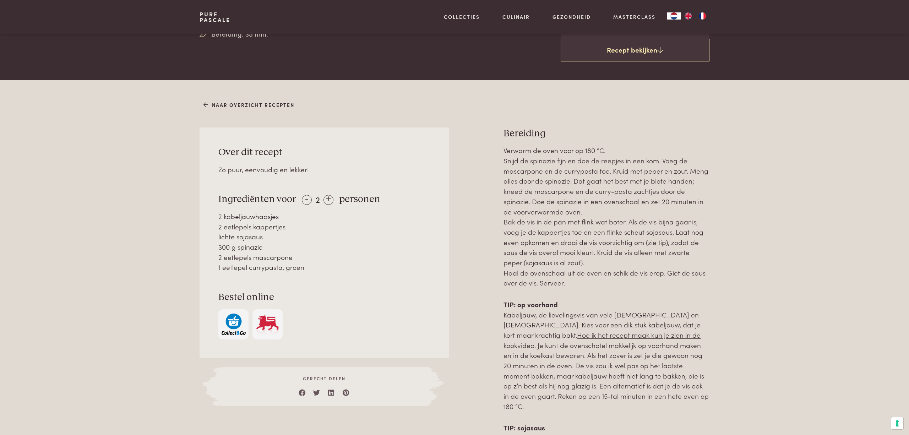
scroll to position [238, 0]
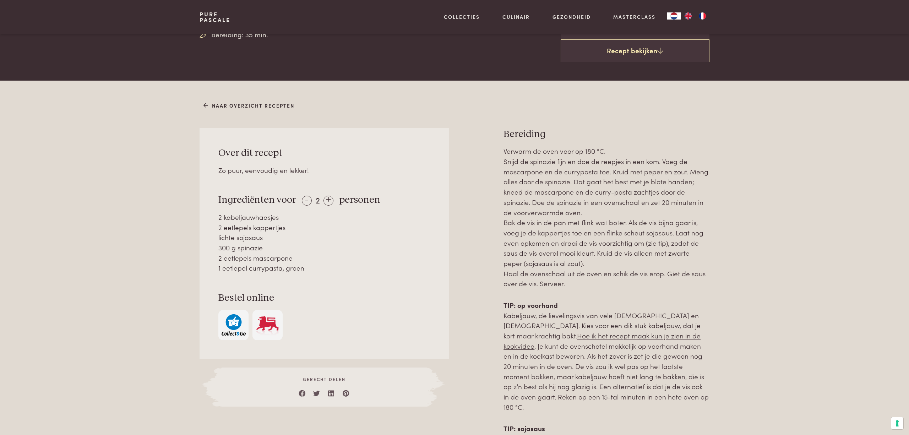
copy div "Bereiding Verwarm de oven voor op 180 °C. Snijd de spinazie fijn en doe de reep…"
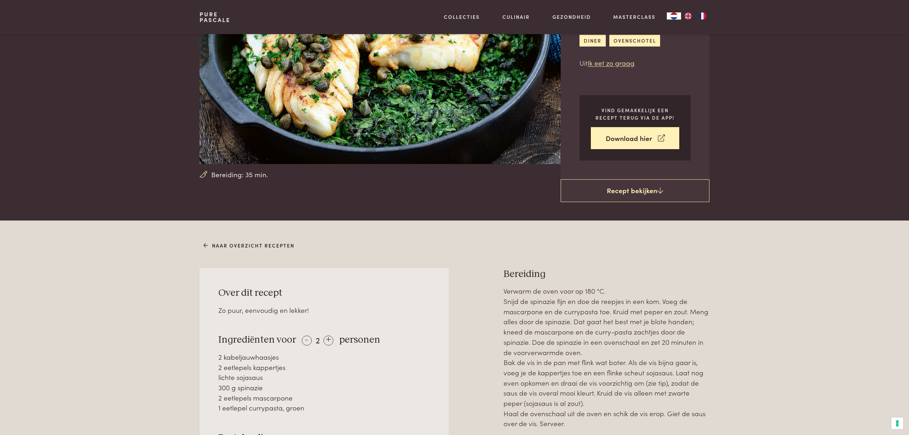
scroll to position [44, 0]
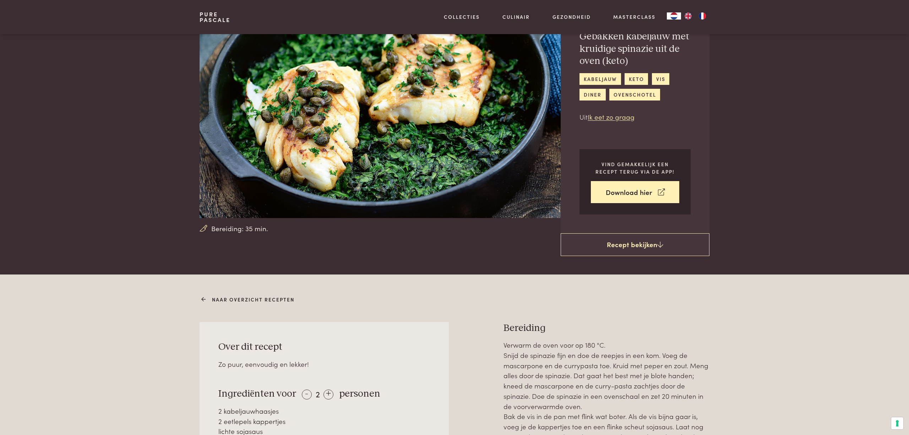
click at [253, 297] on link "Naar overzicht recepten" at bounding box center [248, 299] width 91 height 7
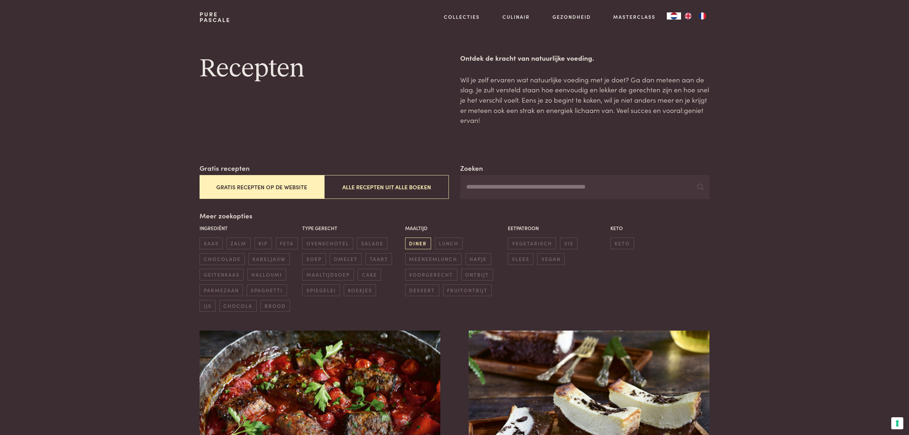
click at [419, 241] on span "diner" at bounding box center [418, 244] width 26 height 12
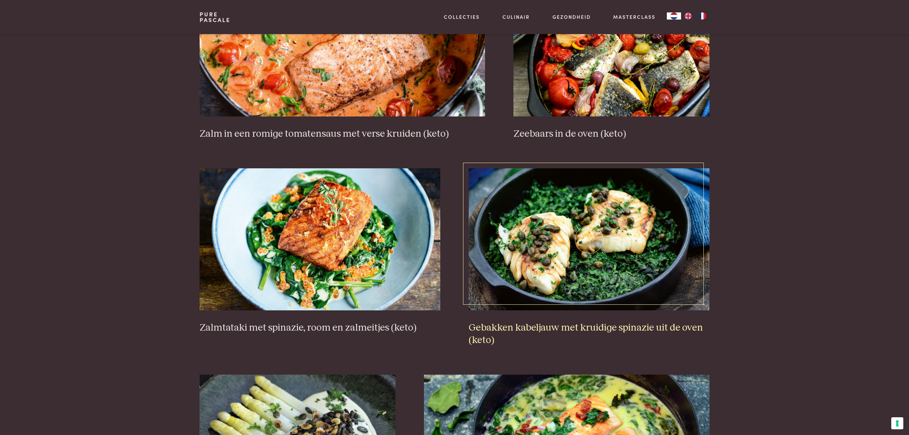
scroll to position [750, 0]
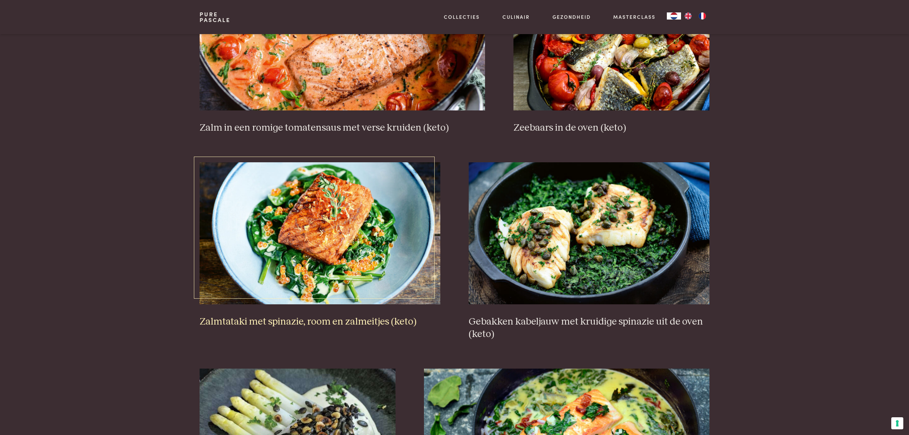
click at [364, 234] on img at bounding box center [320, 233] width 241 height 142
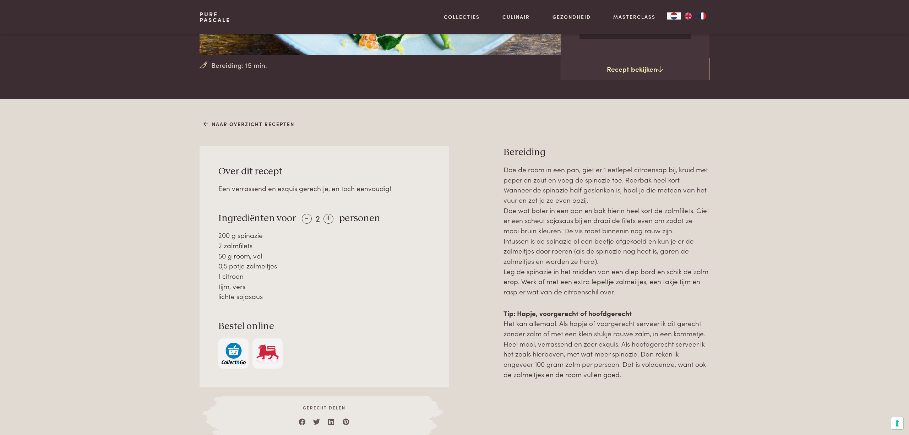
scroll to position [212, 0]
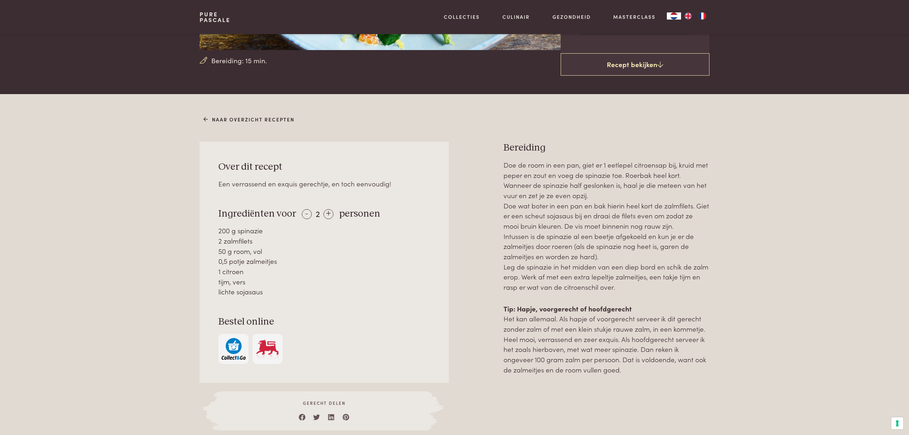
drag, startPoint x: 219, startPoint y: 228, endPoint x: 284, endPoint y: 301, distance: 98.6
click at [284, 301] on div "Over dit recept Een verrassend en exquis gerechtje, en toch eenvoudig! Ingredië…" at bounding box center [324, 262] width 249 height 241
copy div "200 g spinazie 2 zalmfilets 50 g room, vol 0,5 potje zalmeitjes 1 citroen tijm,…"
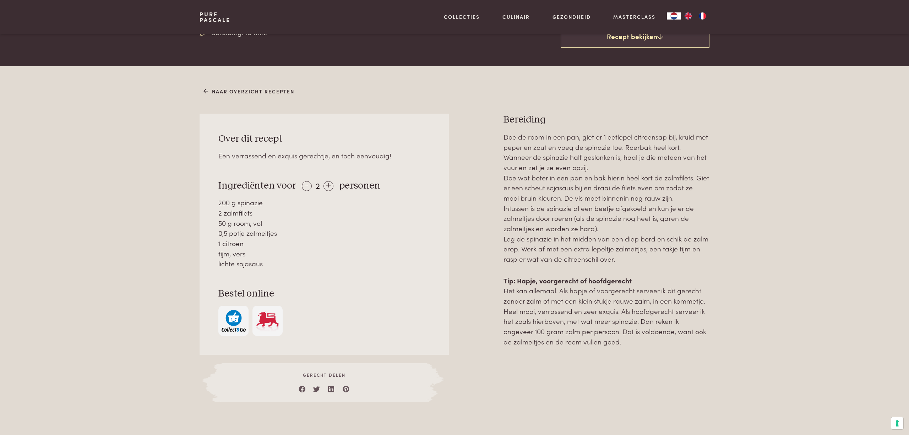
scroll to position [240, 0]
drag, startPoint x: 506, startPoint y: 116, endPoint x: 684, endPoint y: 254, distance: 224.8
click at [684, 254] on div "Bereiding Doe de room in een pan, giet er 1 eetlepel citroensap bij, kruid met …" at bounding box center [606, 257] width 206 height 289
copy div "Bereiding Doe de room in een pan, giet er 1 eetlepel citroensap bij, kruid met …"
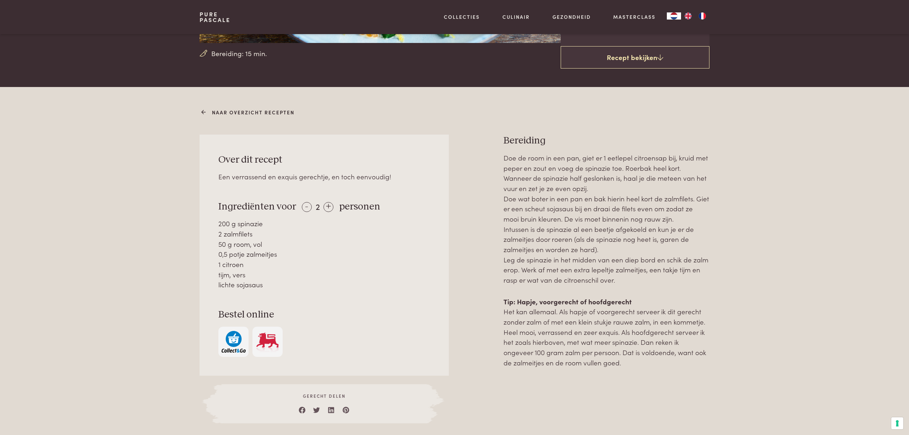
click at [270, 110] on link "Naar overzicht recepten" at bounding box center [248, 112] width 91 height 7
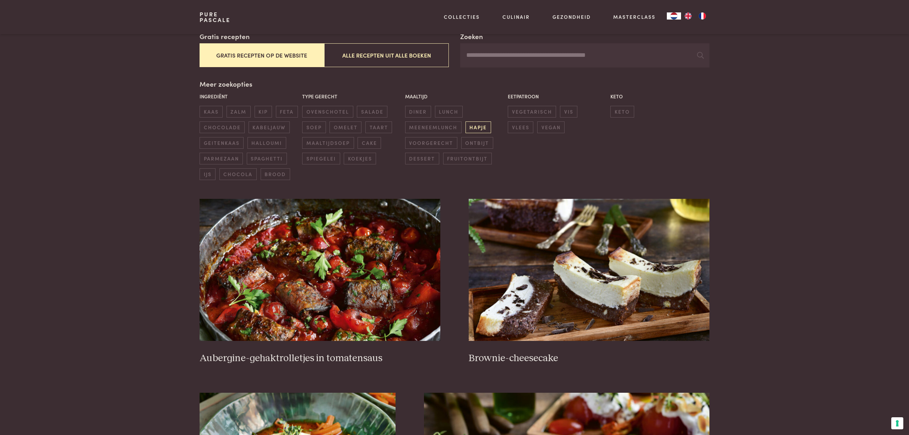
scroll to position [137, 0]
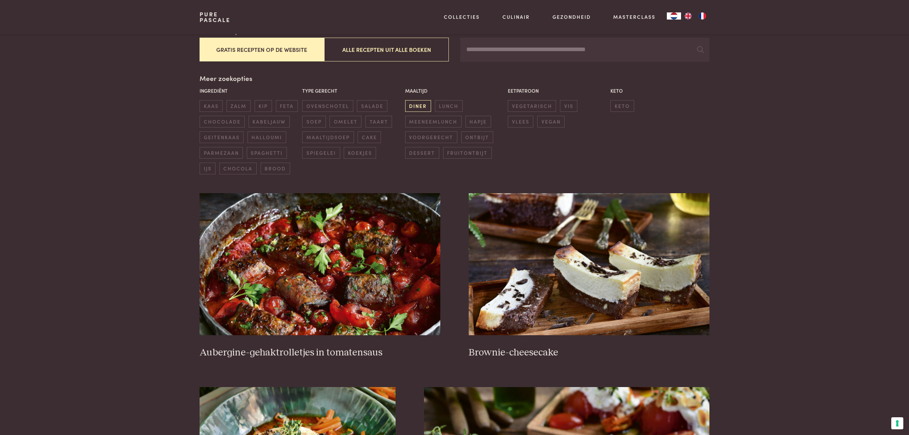
click at [414, 103] on span "diner" at bounding box center [418, 106] width 26 height 12
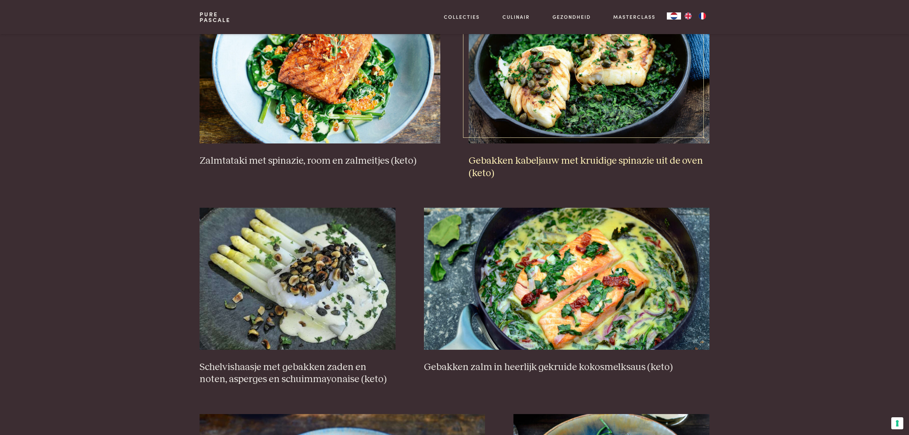
scroll to position [912, 0]
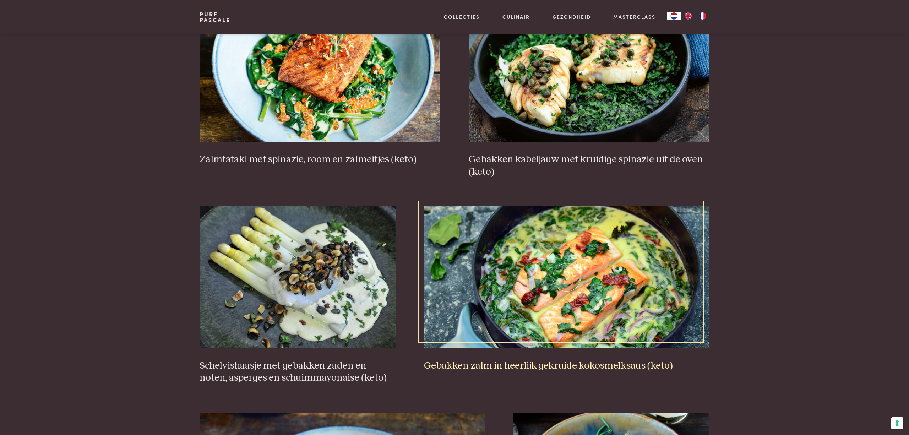
click at [608, 254] on img at bounding box center [567, 277] width 286 height 142
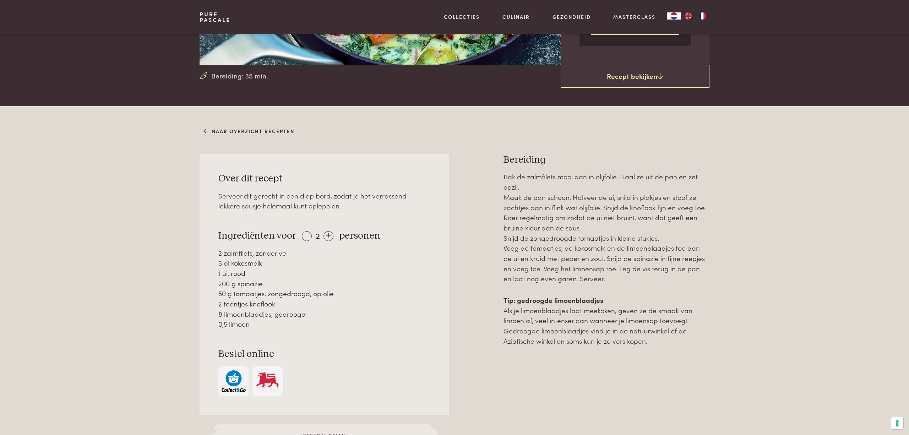
scroll to position [198, 0]
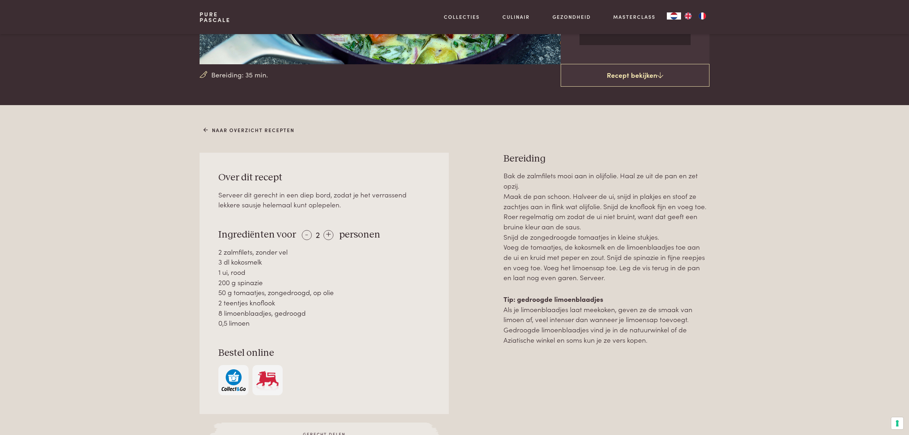
drag, startPoint x: 218, startPoint y: 250, endPoint x: 317, endPoint y: 321, distance: 121.5
click at [317, 321] on div "2 zalmfilets, zonder vel 3 dl kokosmelk 1 ui, rood 200 g spinazie 50 g tomaatje…" at bounding box center [324, 288] width 212 height 82
copy div "2 zalmfilets, zonder vel 3 dl kokosmelk 1 ui, rood 200 g spinazie 50 g tomaatje…"
drag, startPoint x: 504, startPoint y: 156, endPoint x: 708, endPoint y: 276, distance: 236.5
click at [708, 276] on div "Bereiding Bak de zalmfilets mooi aan in olijfolie. Haal ze uit de pan en zet op…" at bounding box center [606, 307] width 206 height 309
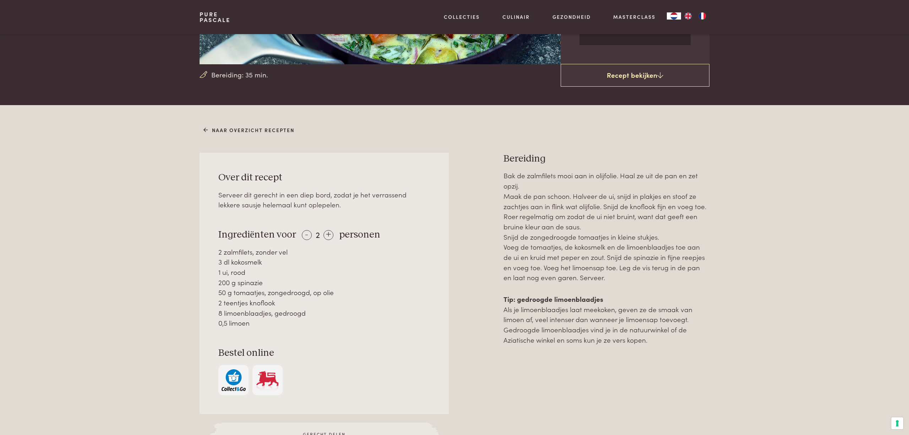
copy div "Bereiding Bak de zalmfilets mooi aan in olijfolie. Haal ze uit de pan en zet op…"
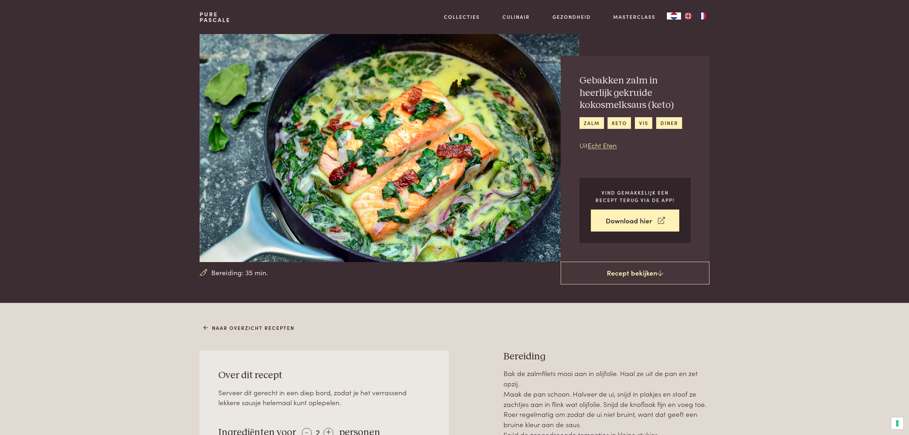
scroll to position [0, 0]
click at [270, 327] on link "Naar overzicht recepten" at bounding box center [248, 327] width 91 height 7
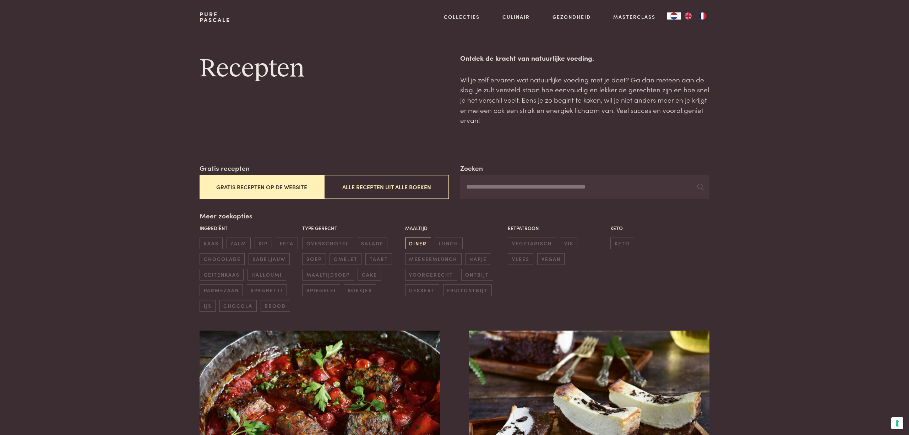
click at [416, 243] on span "diner" at bounding box center [418, 244] width 26 height 12
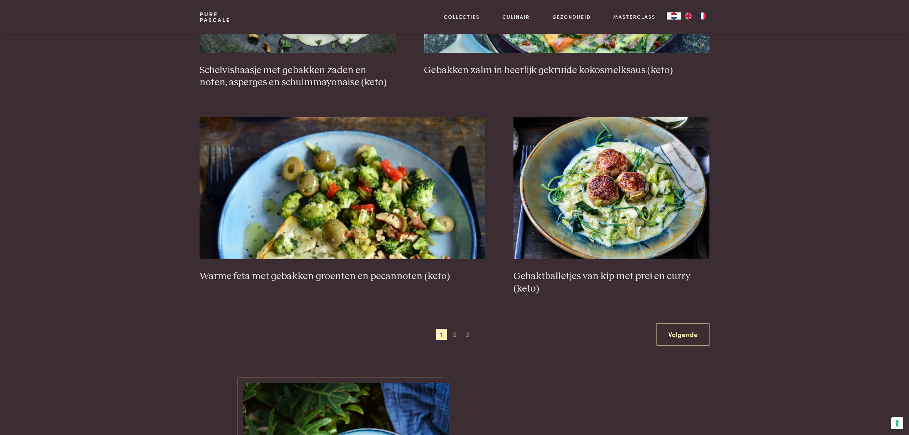
scroll to position [1217, 0]
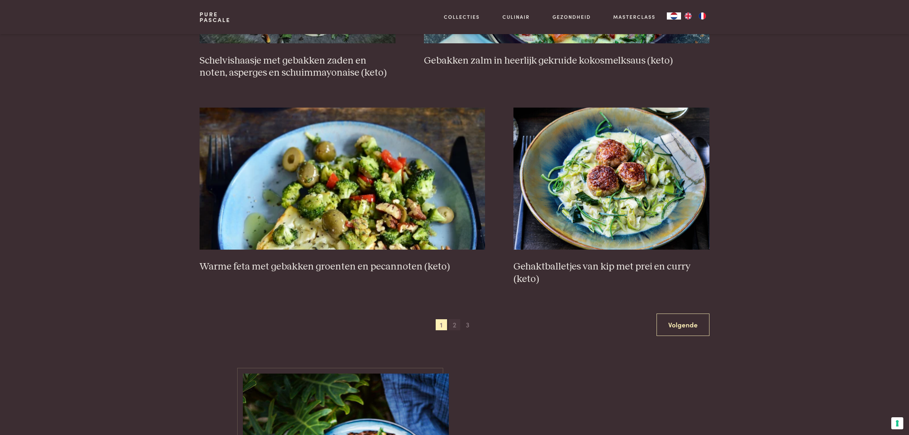
click at [454, 319] on span "2" at bounding box center [454, 324] width 11 height 11
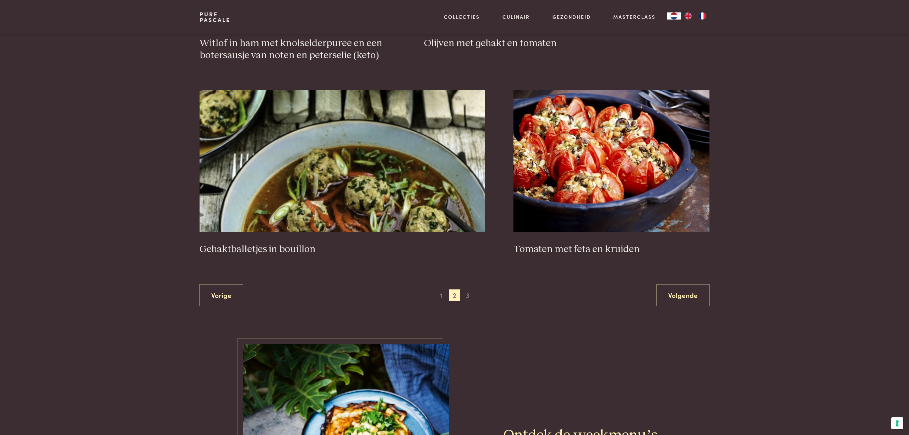
scroll to position [1236, 0]
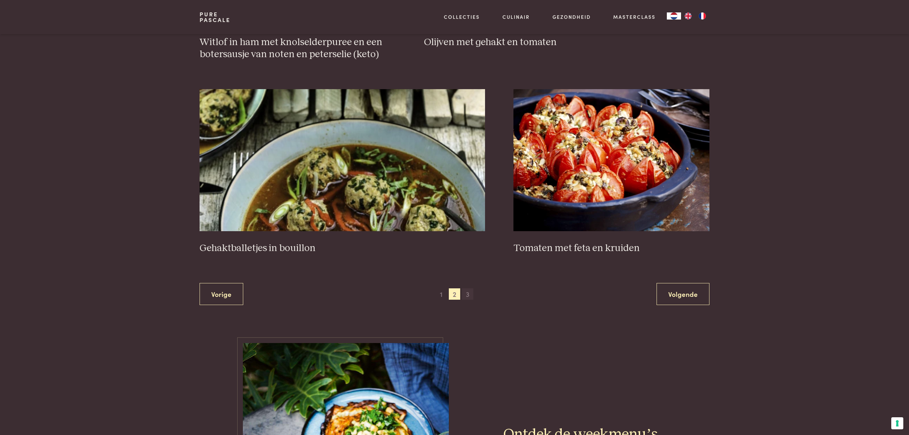
click at [467, 292] on span "3" at bounding box center [467, 293] width 11 height 11
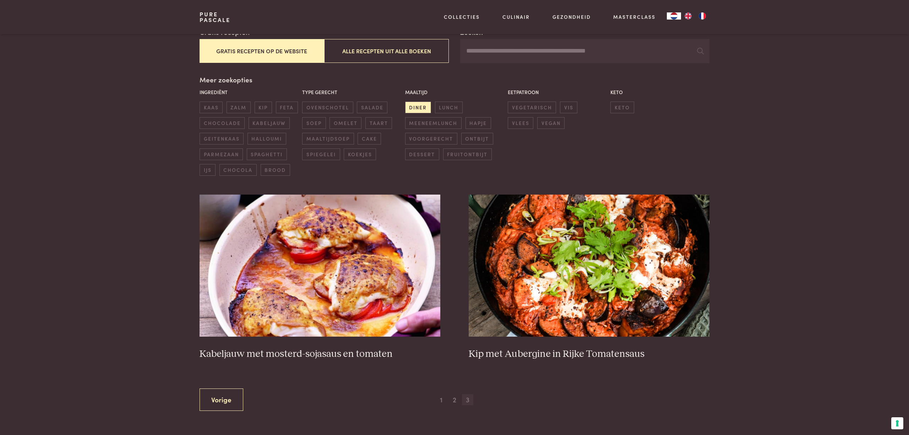
scroll to position [135, 0]
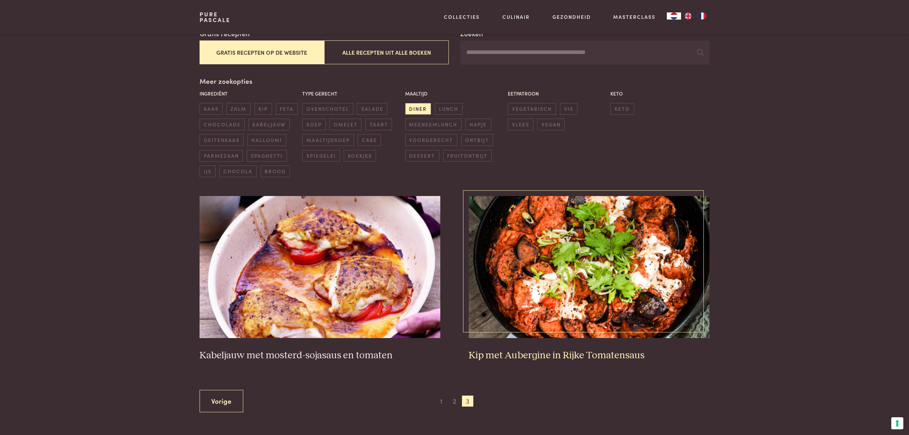
click at [633, 303] on img at bounding box center [589, 267] width 241 height 142
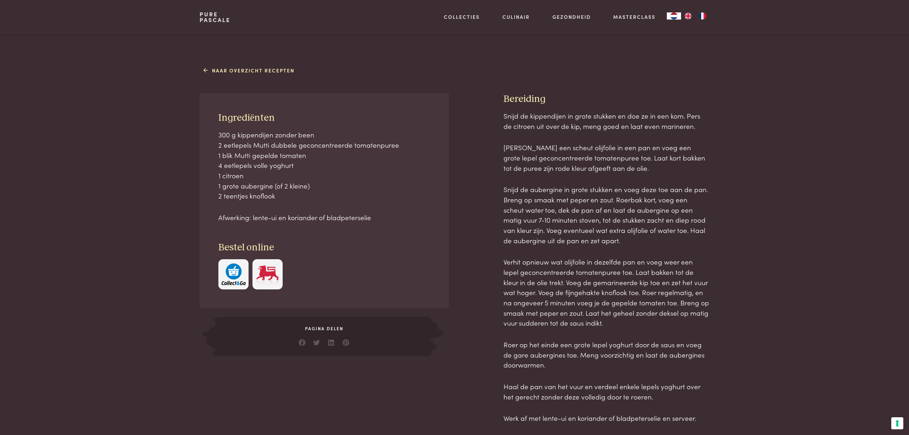
scroll to position [269, 0]
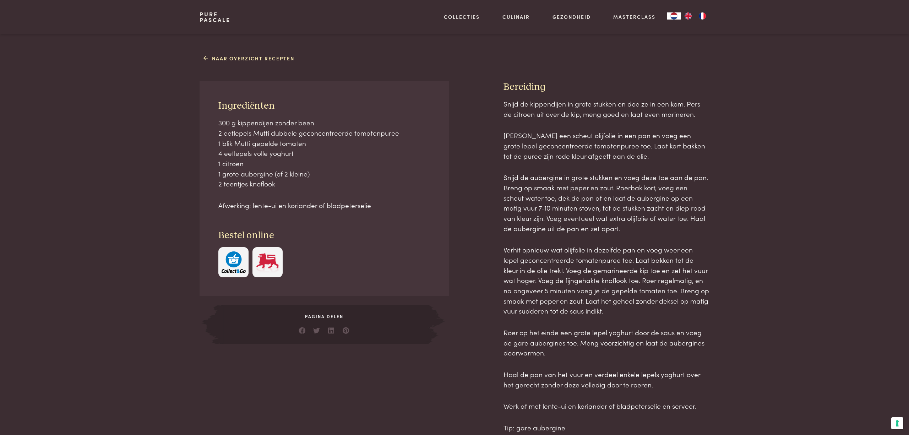
drag, startPoint x: 219, startPoint y: 107, endPoint x: 379, endPoint y: 205, distance: 188.2
click at [379, 205] on div "Ingrediënten 300 g kippendijen zonder been 2 eetlepels Mutti dubbele geconcentr…" at bounding box center [324, 189] width 249 height 216
copy div "Ingrediënten 300 g kippendijen zonder been 2 eetlepels Mutti dubbele geconcentr…"
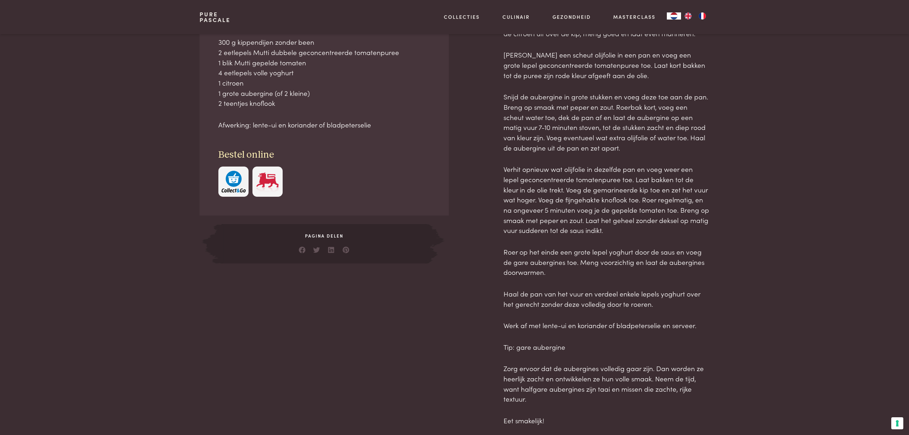
scroll to position [477, 0]
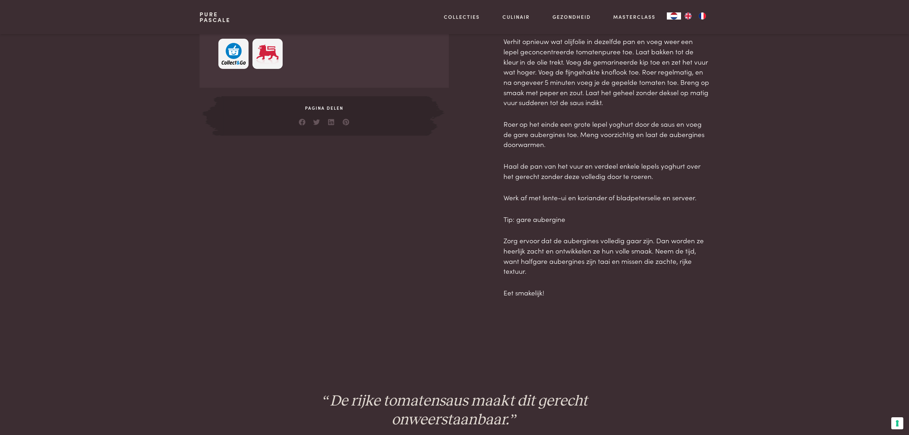
drag, startPoint x: 505, startPoint y: 87, endPoint x: 685, endPoint y: 309, distance: 286.3
click at [685, 309] on main "Bereiding: 35 min. Kip met Aubergine in Rijke Tomatensaus kip diner Vind gemakk…" at bounding box center [454, 159] width 909 height 1273
copy main "Bereiding Snijd de kippendijen in grote stukken en doe ze in een kom. Pers de c…"
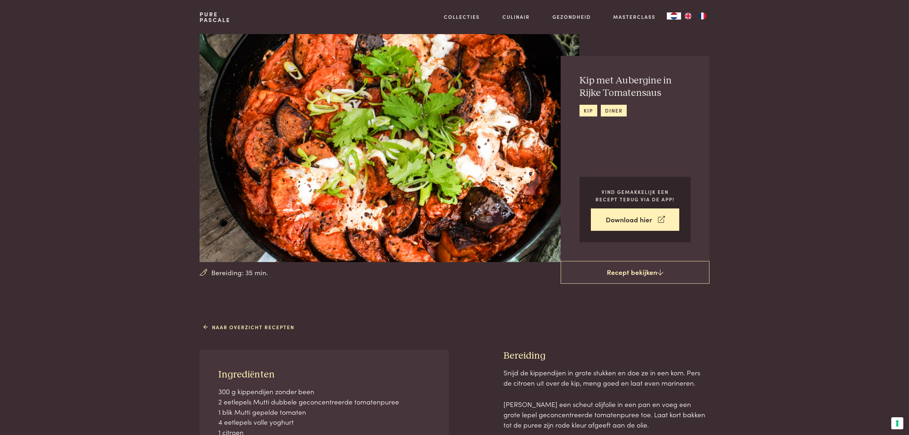
scroll to position [0, 0]
